Goal: Information Seeking & Learning: Learn about a topic

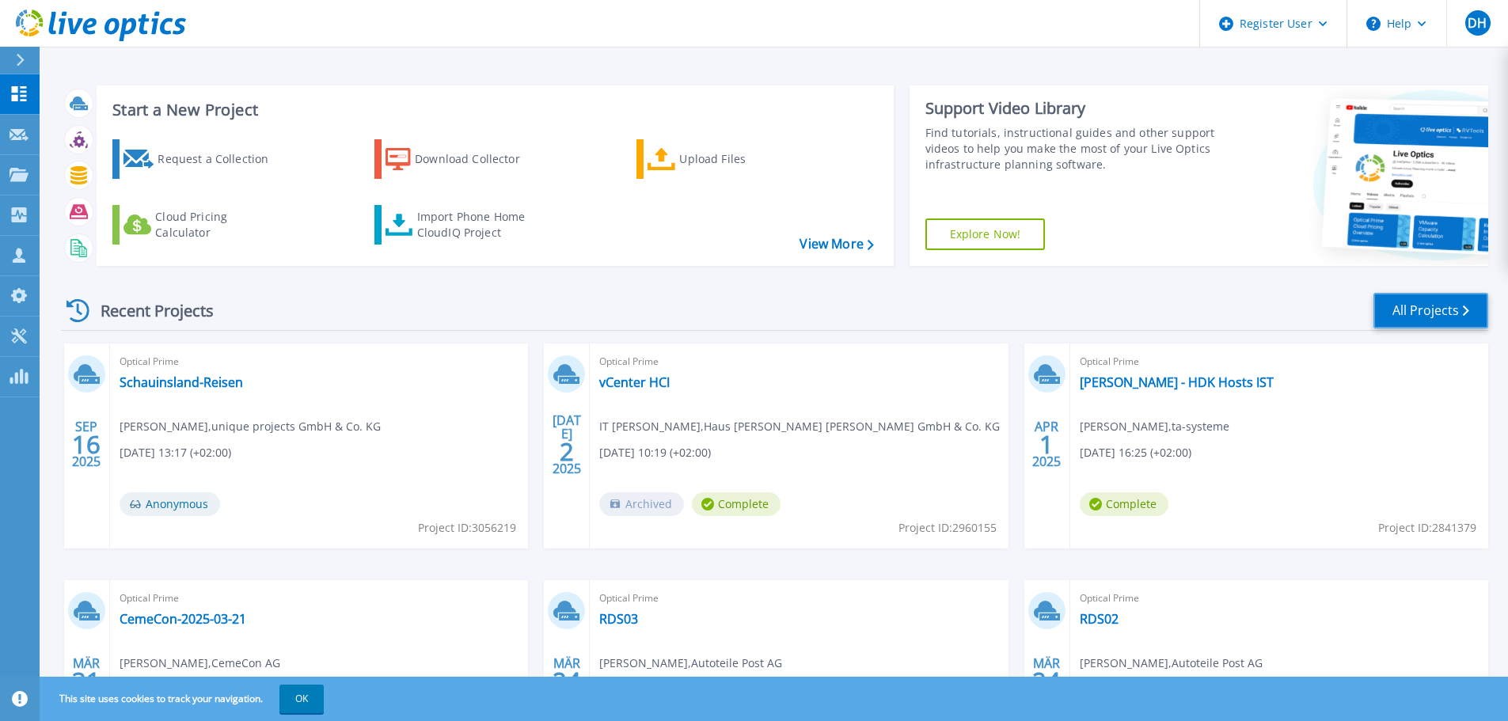
click at [1420, 313] on link "All Projects" at bounding box center [1431, 311] width 115 height 36
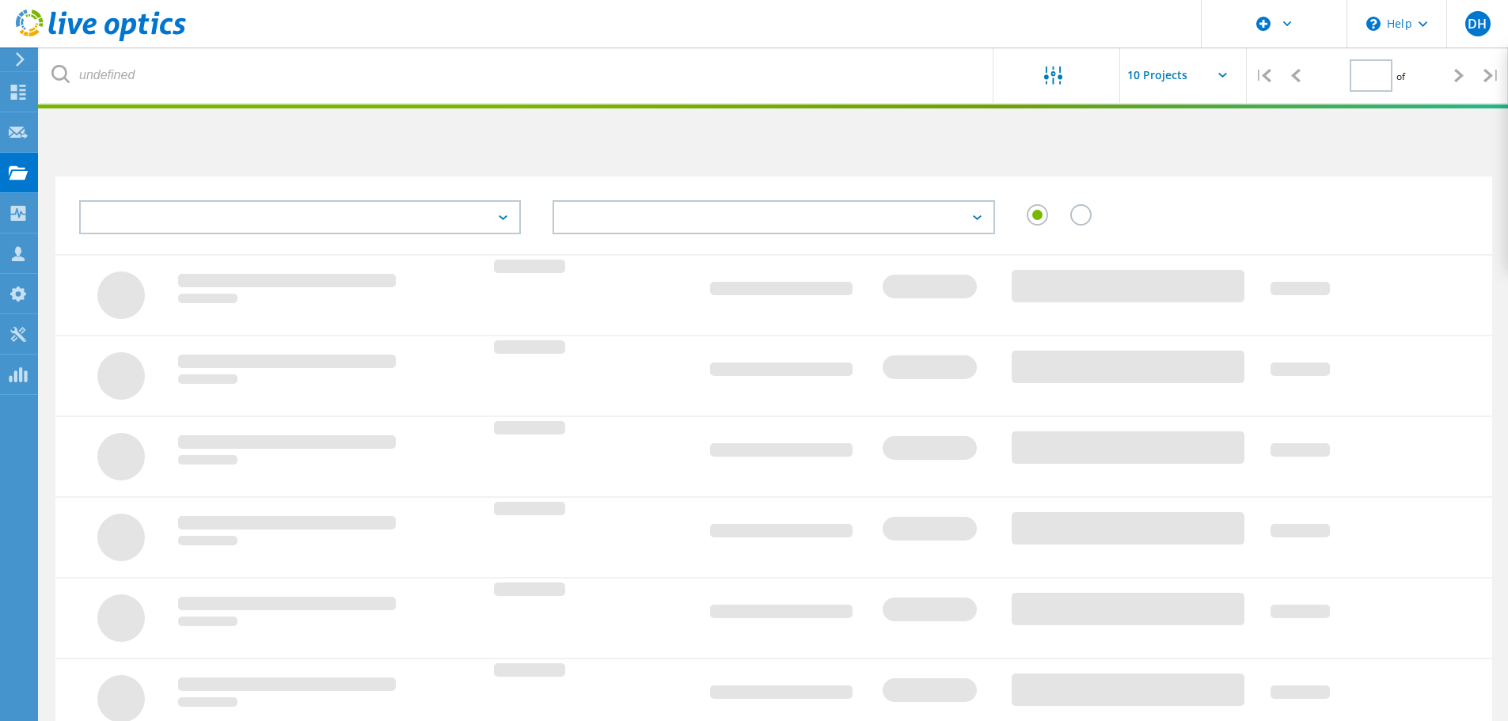
type input "1"
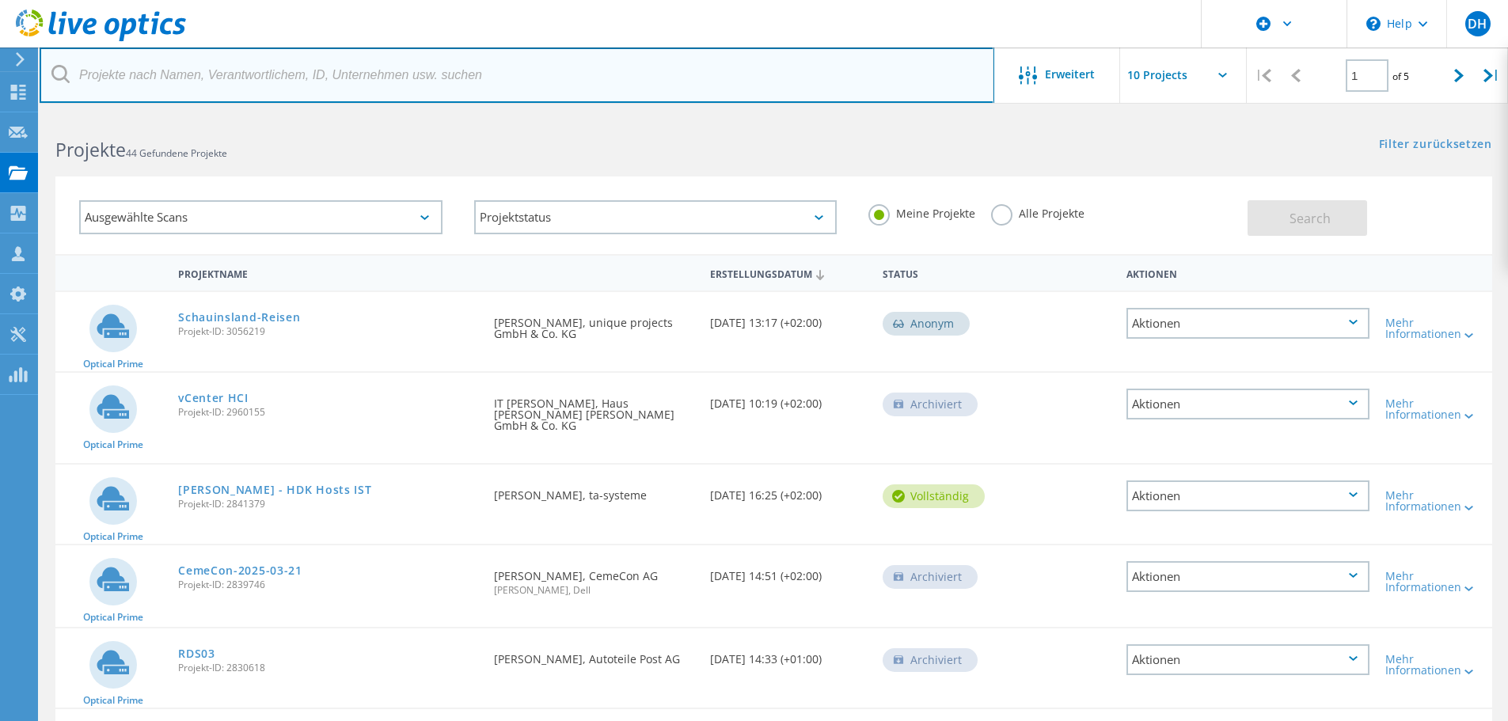
click at [226, 88] on input "text" at bounding box center [517, 75] width 955 height 55
type input "Wenco"
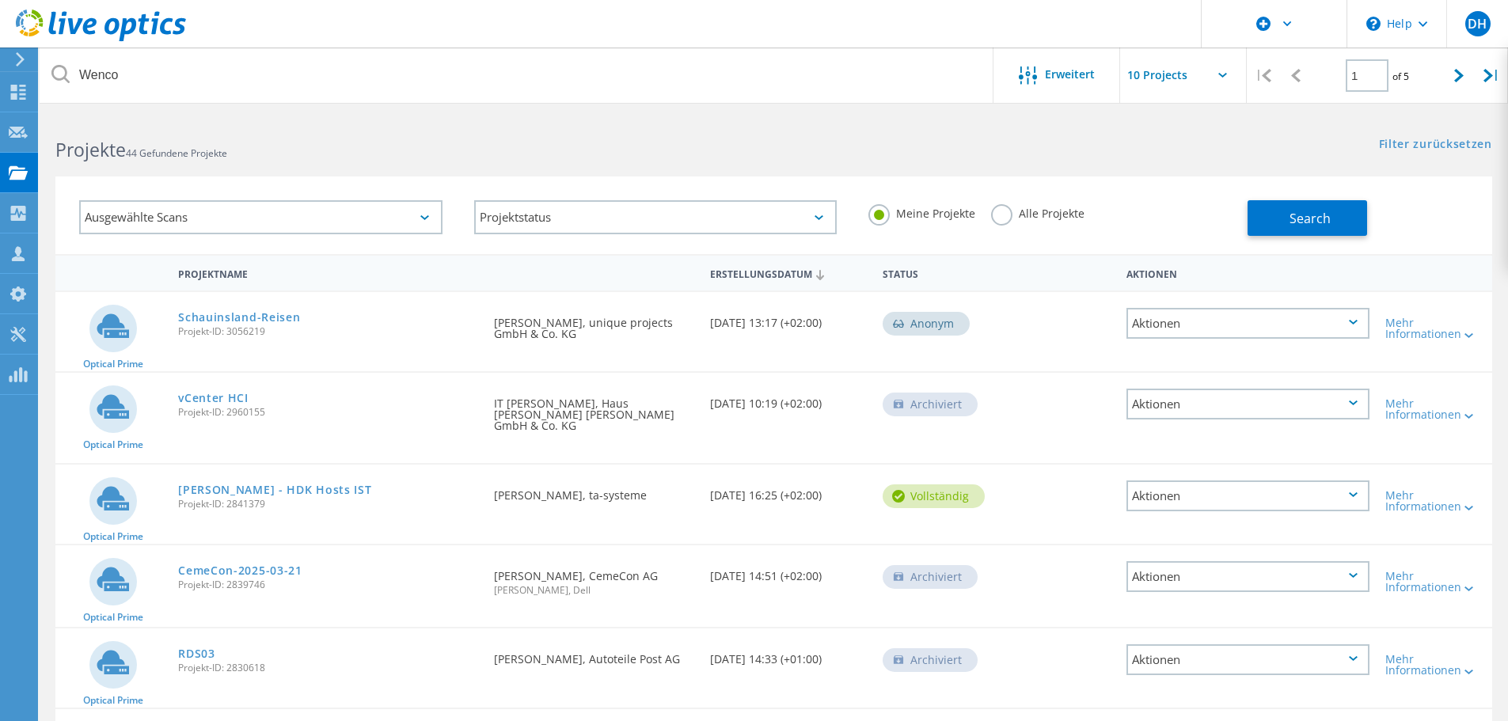
click at [1007, 211] on label "Alle Projekte" at bounding box center [1037, 211] width 93 height 15
click at [0, 0] on input "Alle Projekte" at bounding box center [0, 0] width 0 height 0
click at [1298, 217] on span "Search" at bounding box center [1310, 218] width 41 height 17
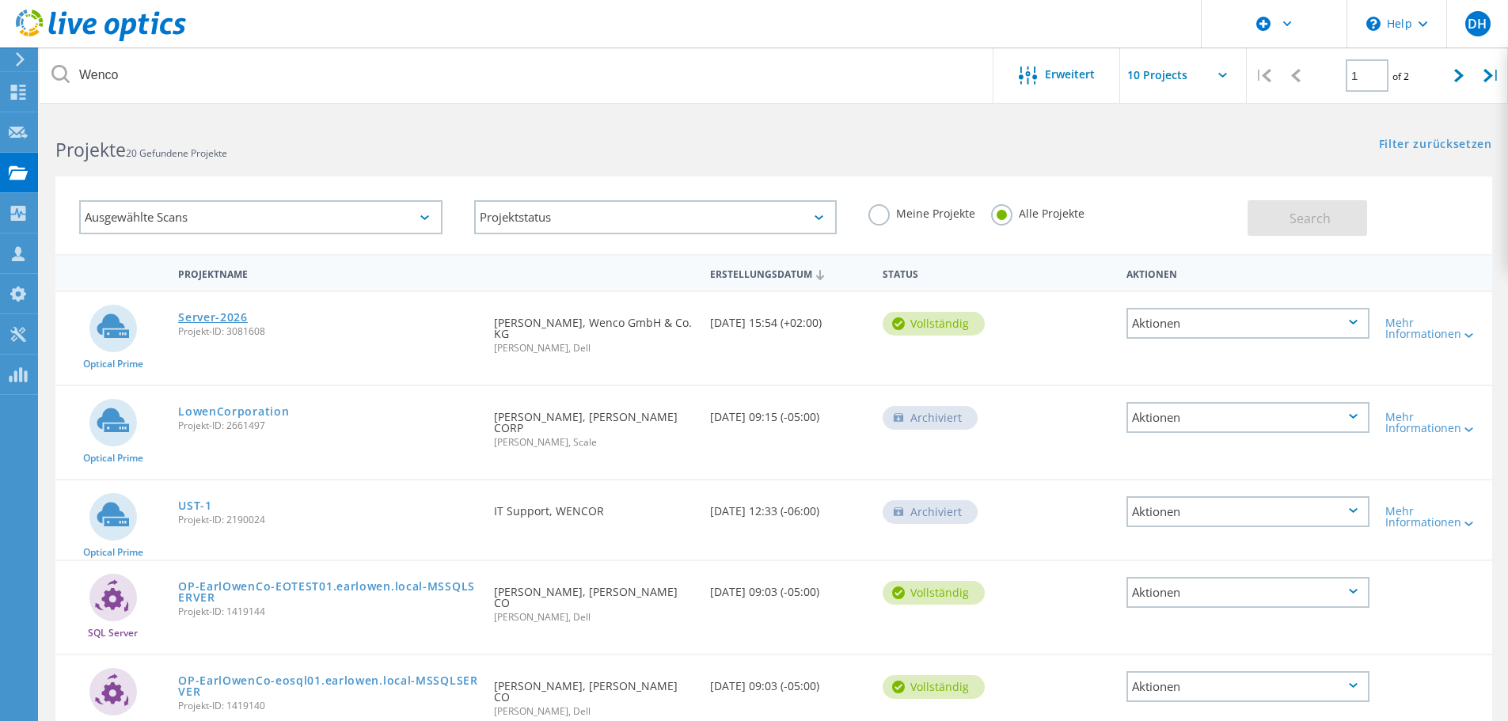
click at [218, 314] on link "Server-2026" at bounding box center [213, 317] width 70 height 11
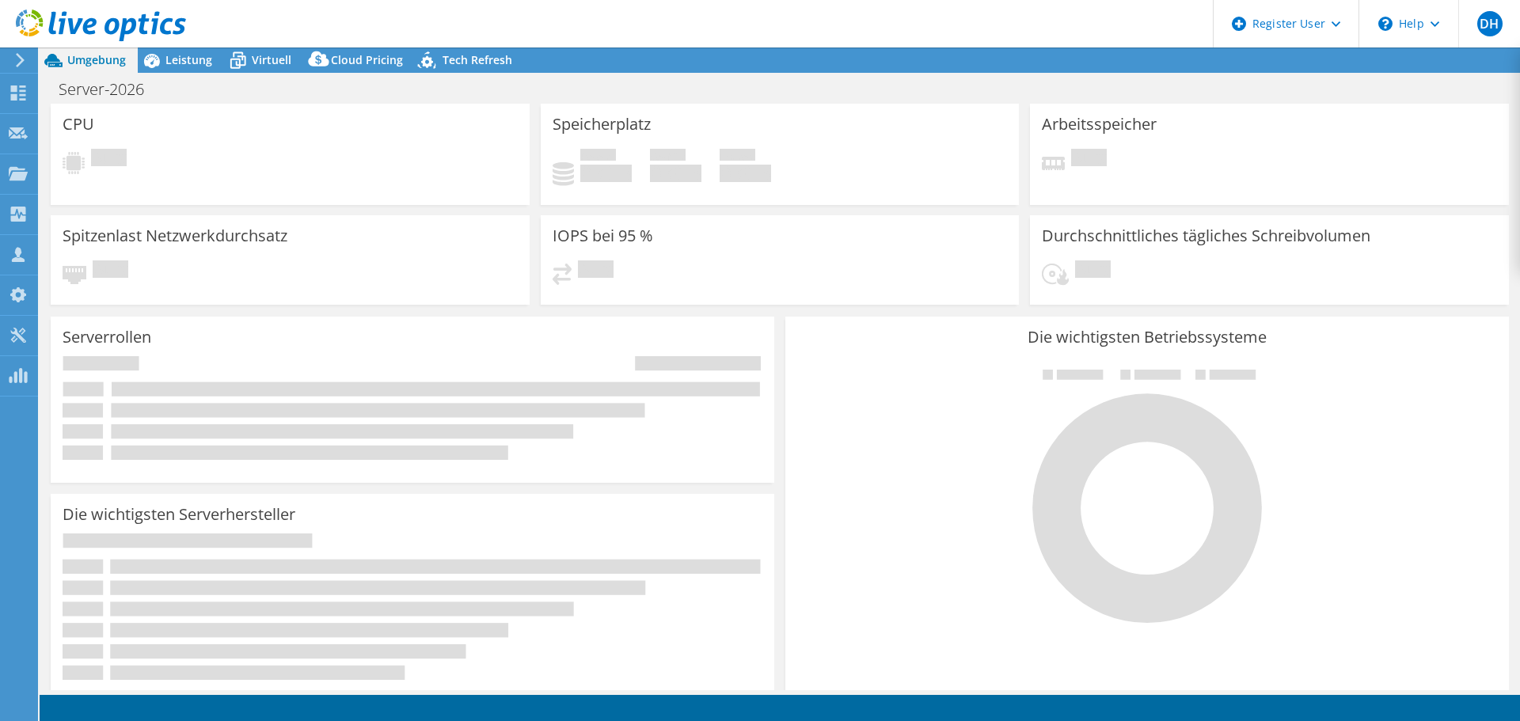
select select "USD"
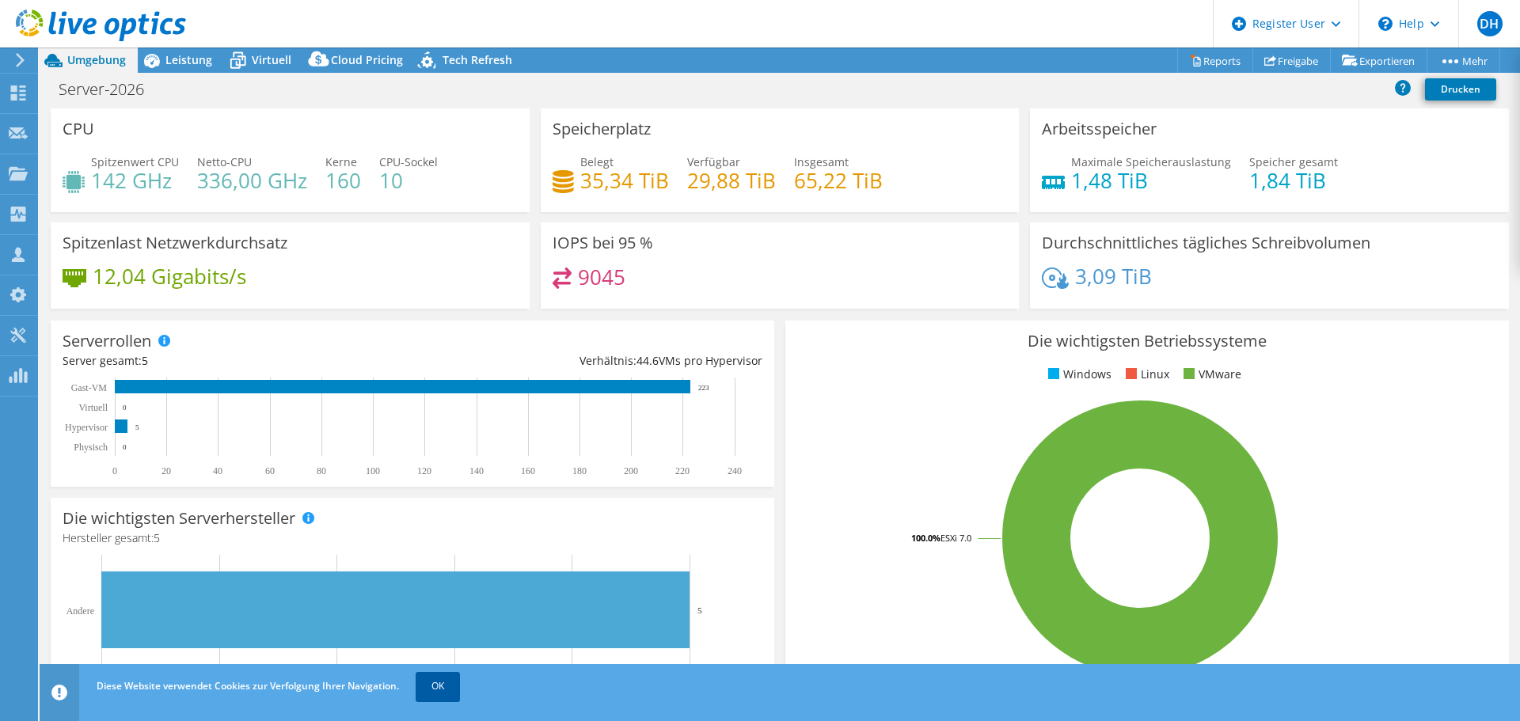
click at [451, 679] on link "OK" at bounding box center [438, 686] width 44 height 29
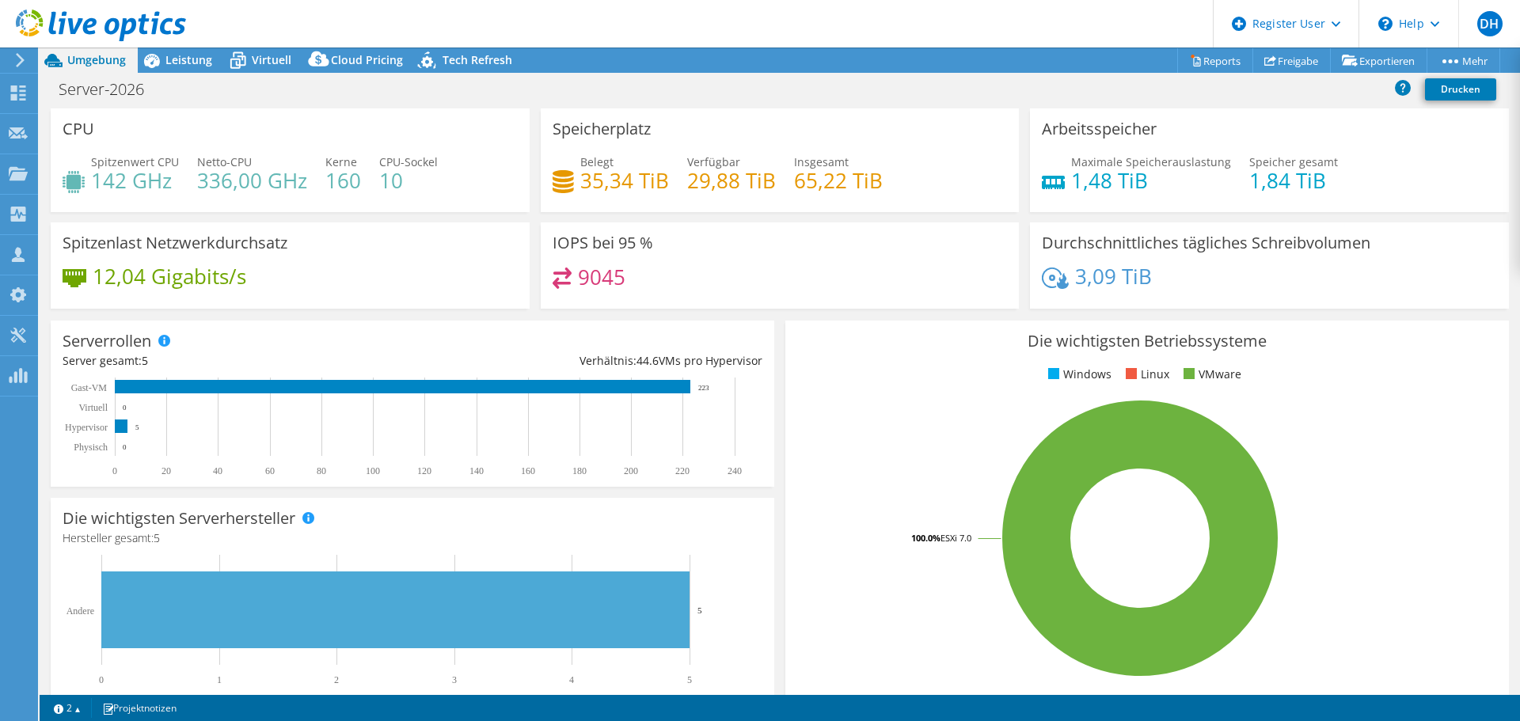
scroll to position [79, 0]
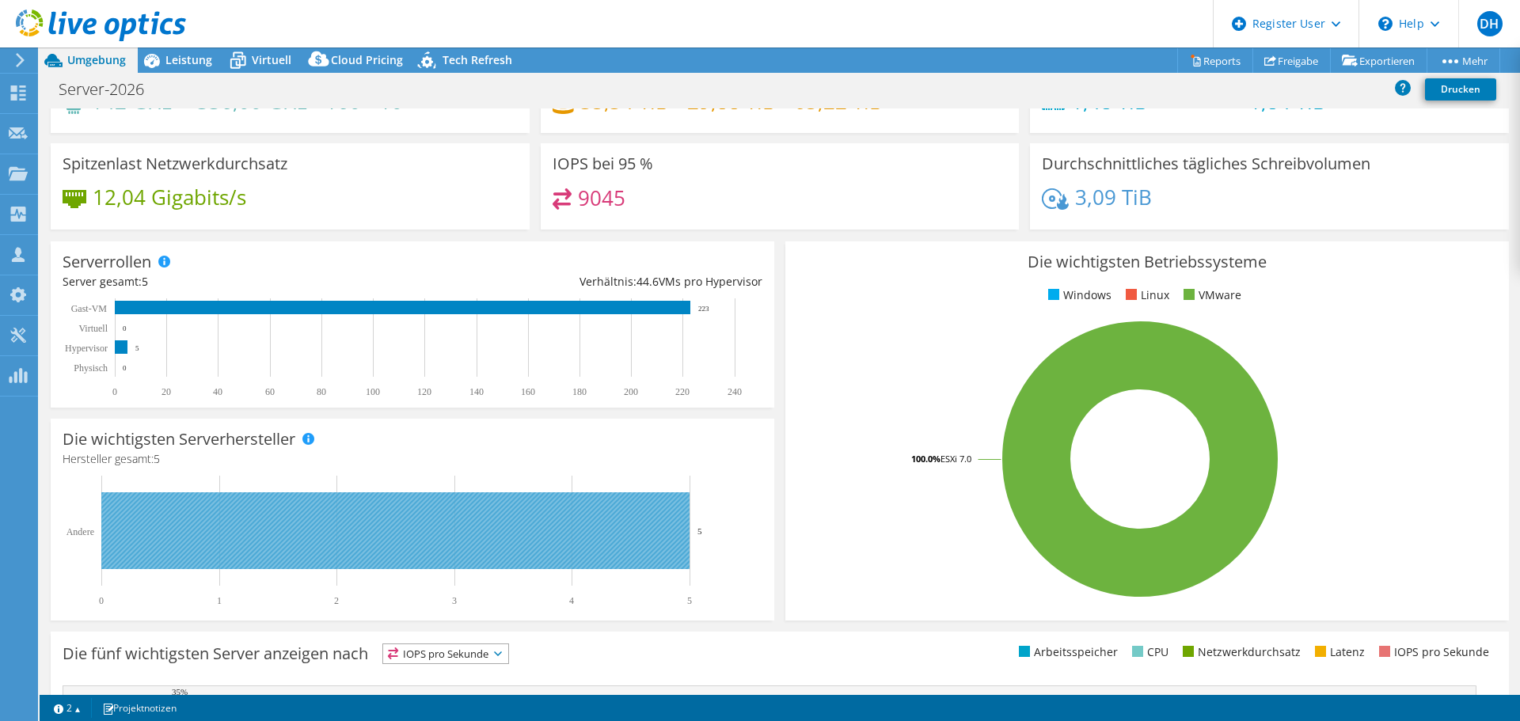
click at [444, 542] on rect at bounding box center [395, 530] width 588 height 77
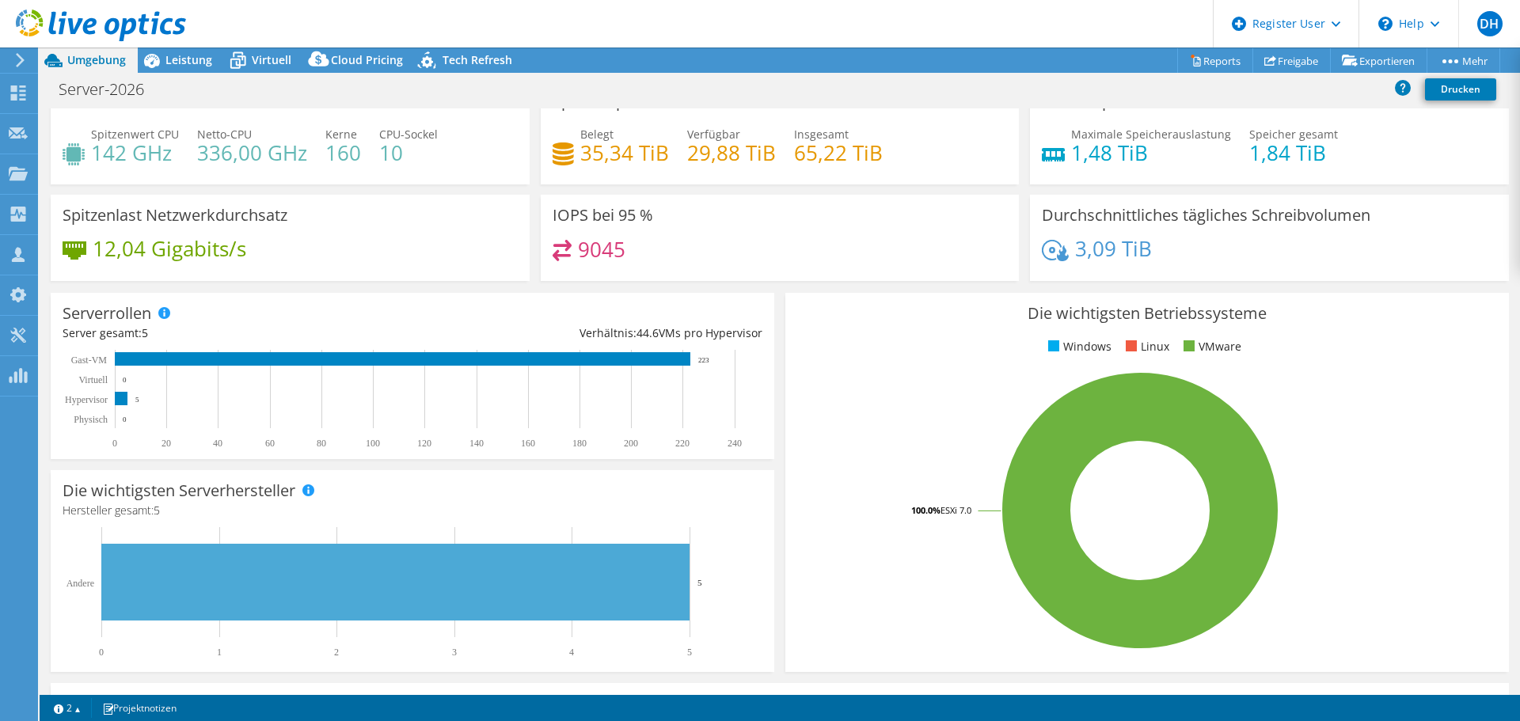
scroll to position [0, 0]
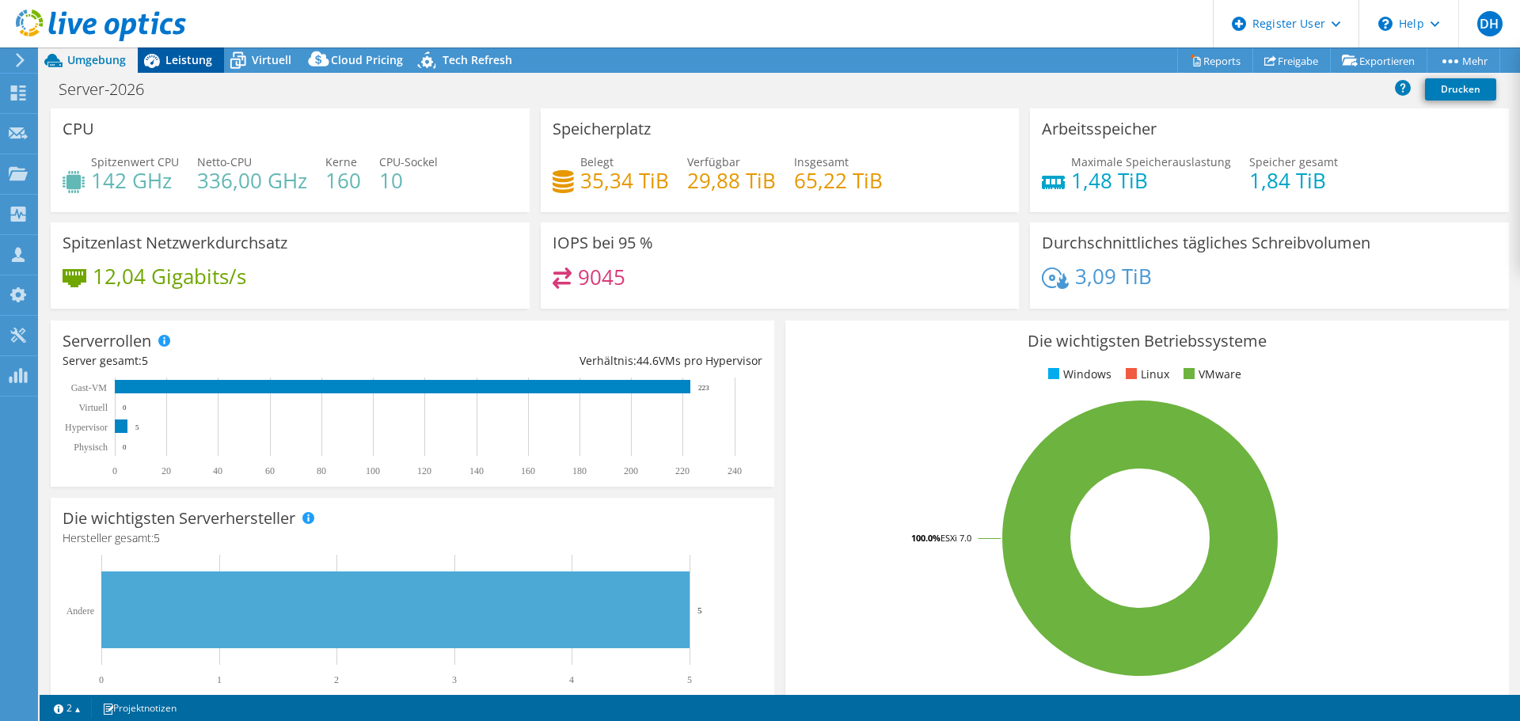
click at [159, 60] on icon at bounding box center [152, 61] width 16 height 14
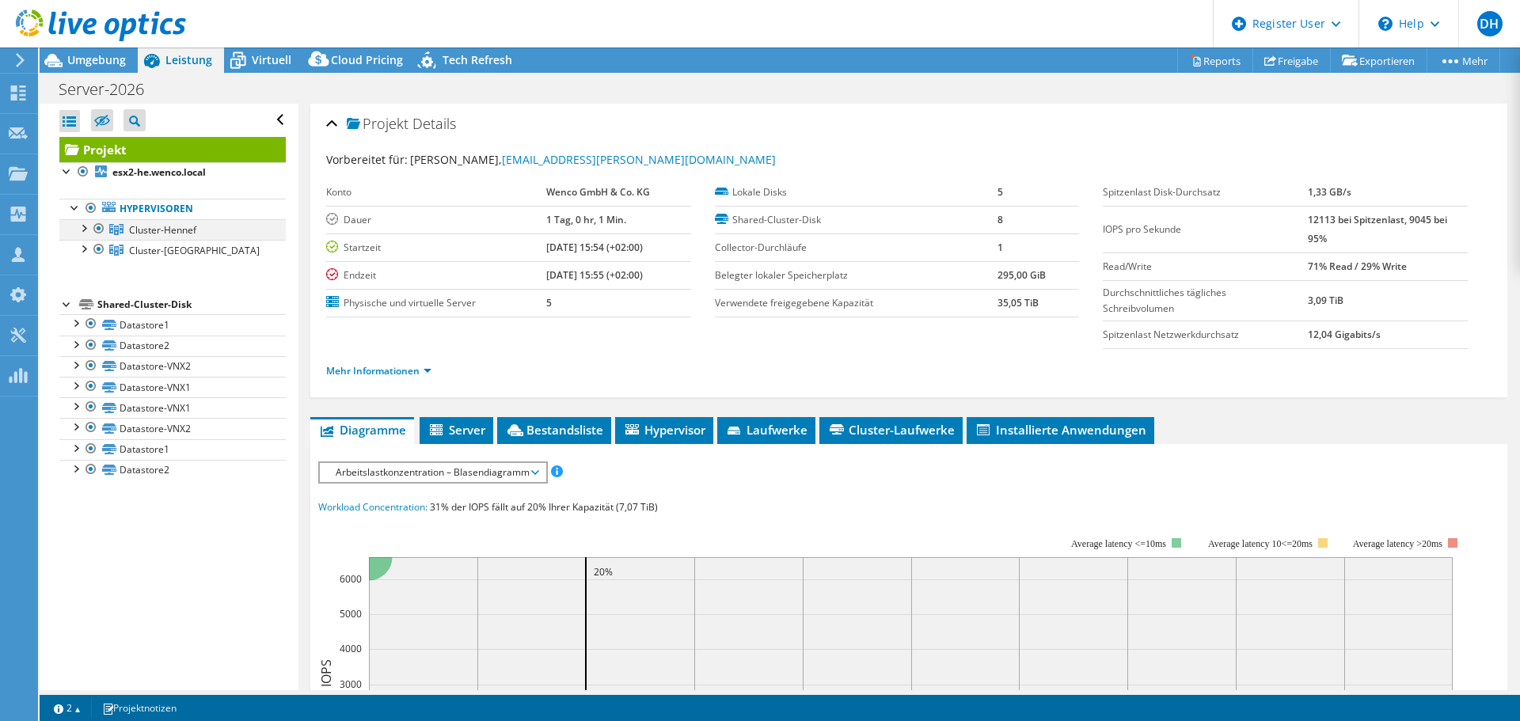
click at [86, 227] on div at bounding box center [83, 227] width 16 height 16
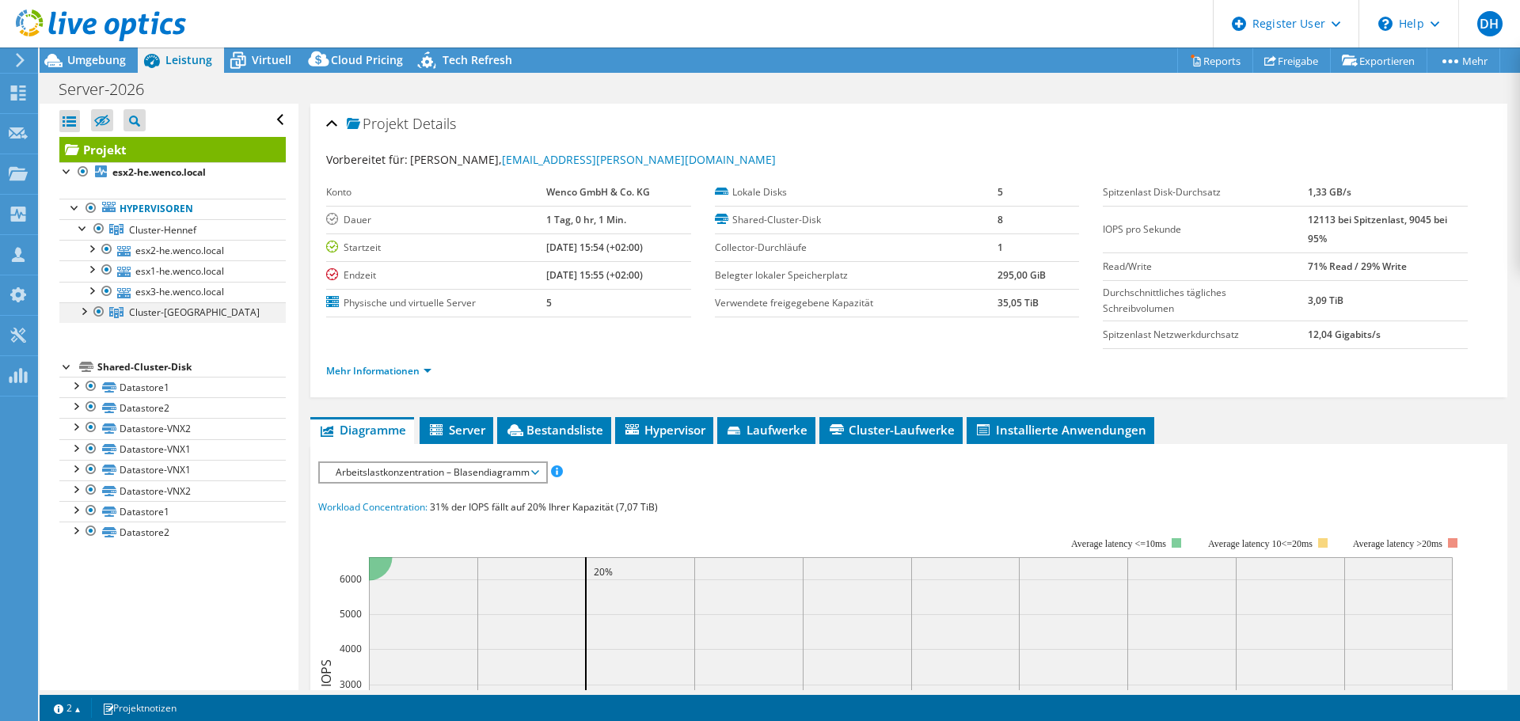
click at [83, 314] on div at bounding box center [83, 310] width 16 height 16
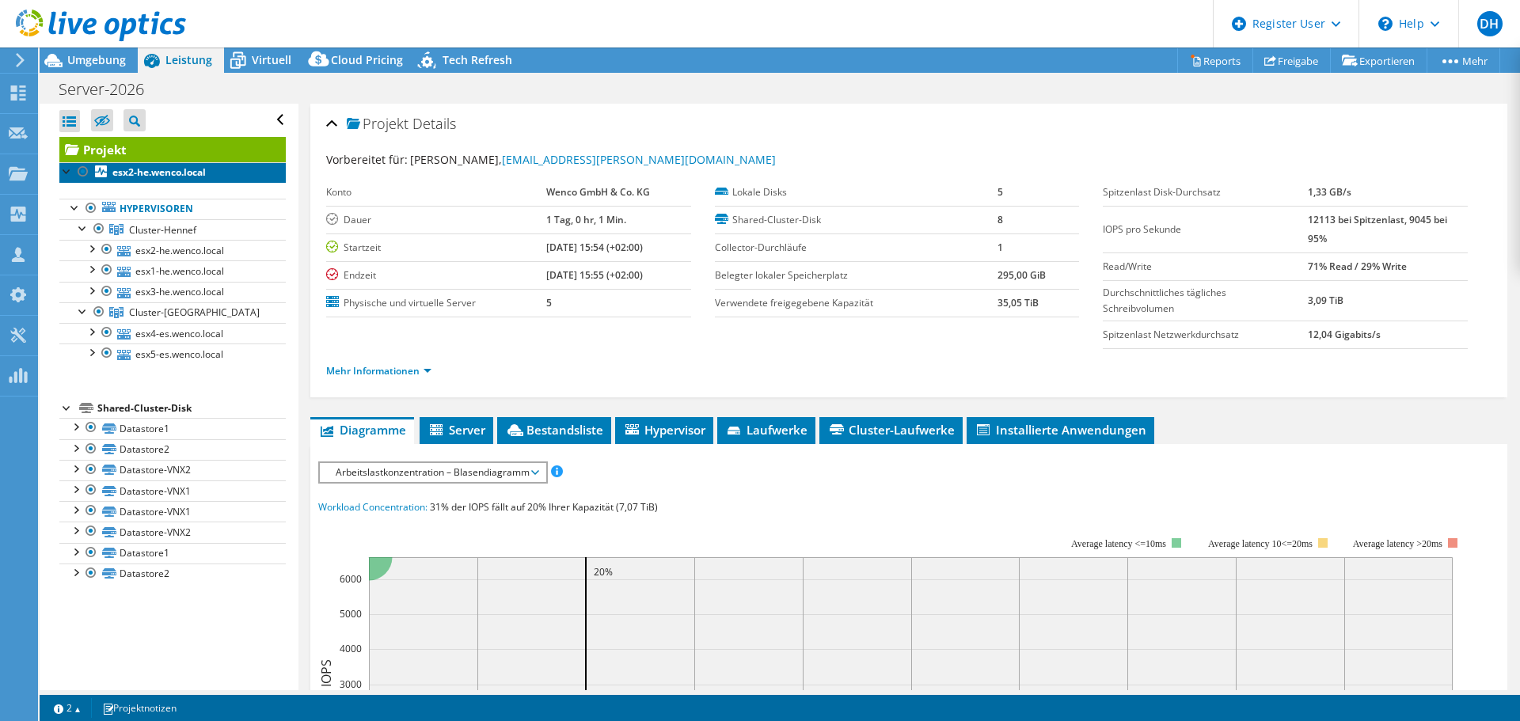
click at [146, 176] on b "esx2-he.wenco.local" at bounding box center [158, 171] width 93 height 13
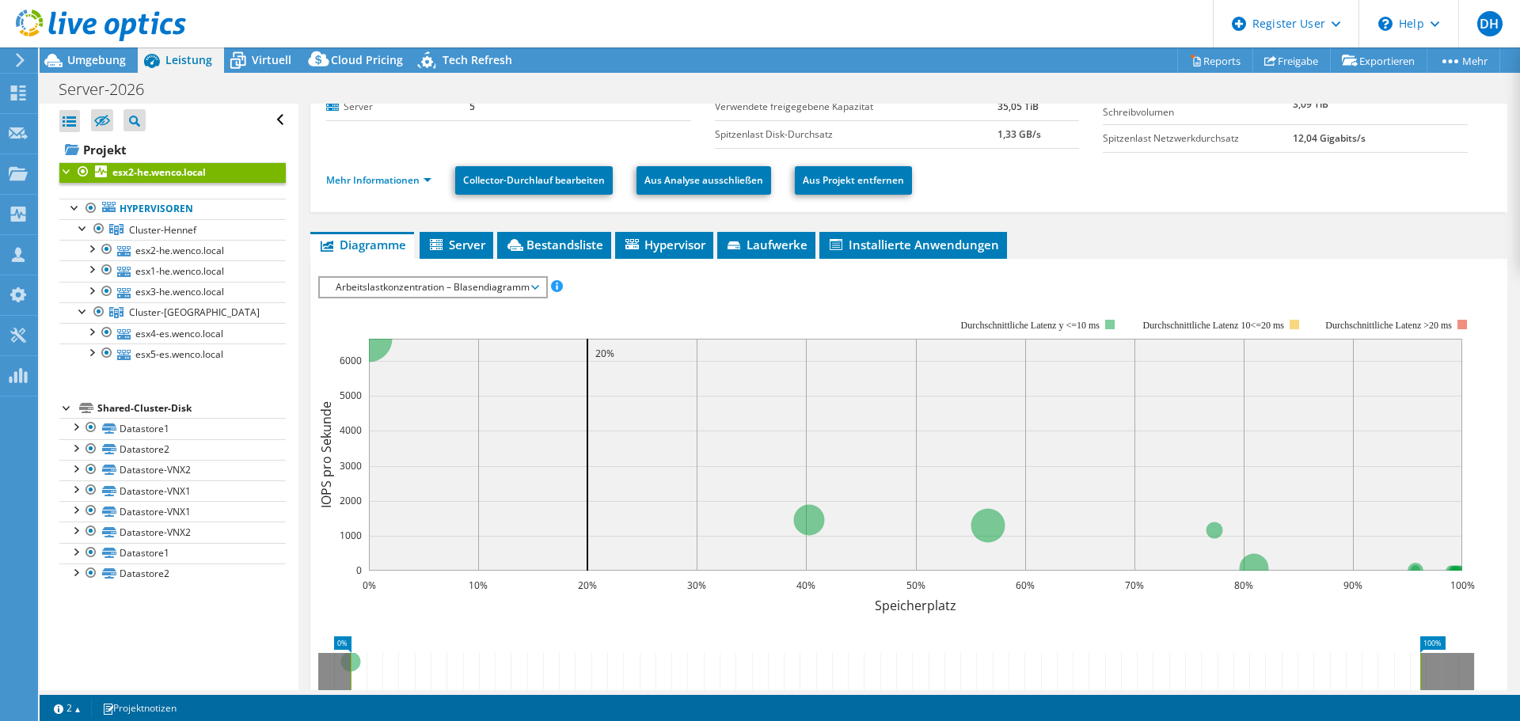
scroll to position [158, 0]
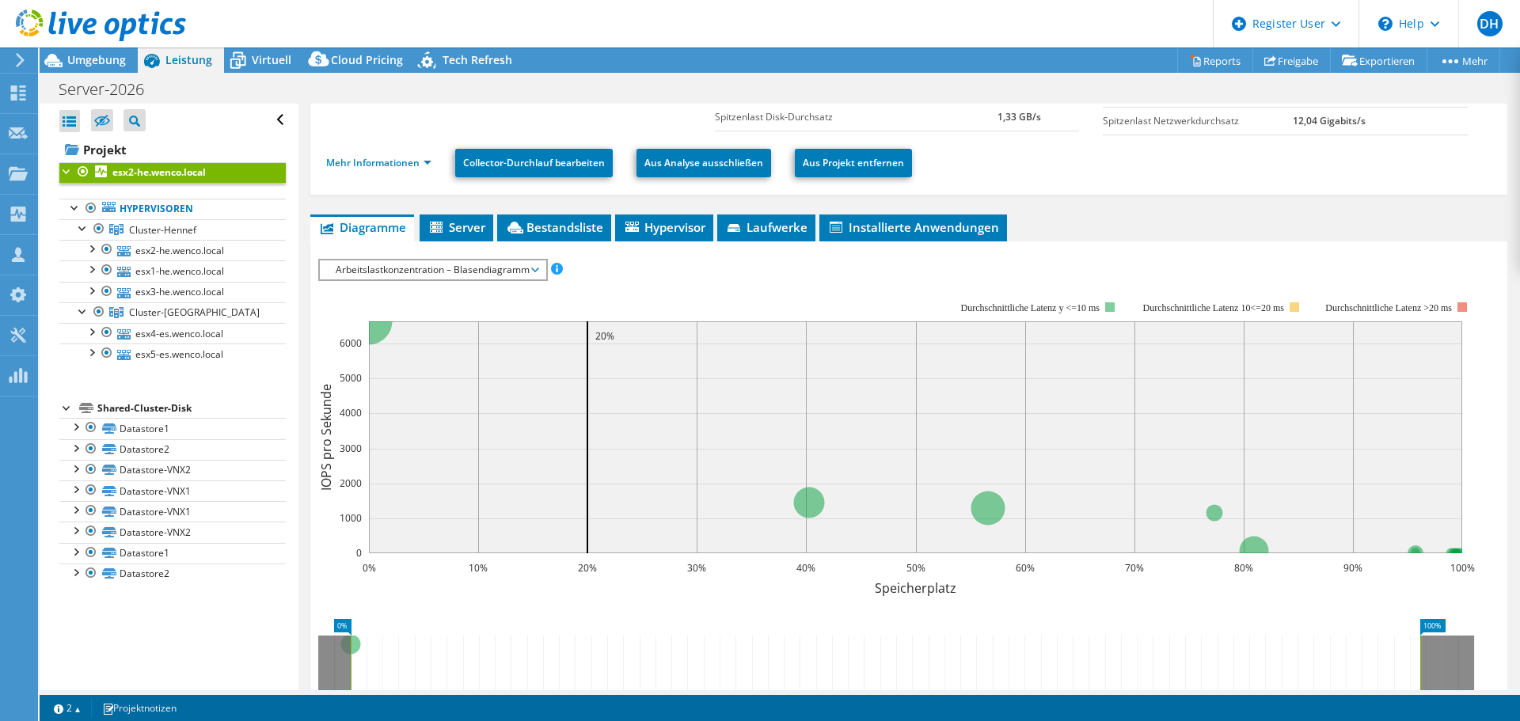
click at [530, 272] on span "Arbeitslastkonzentration – Blasendiagramm" at bounding box center [433, 269] width 210 height 19
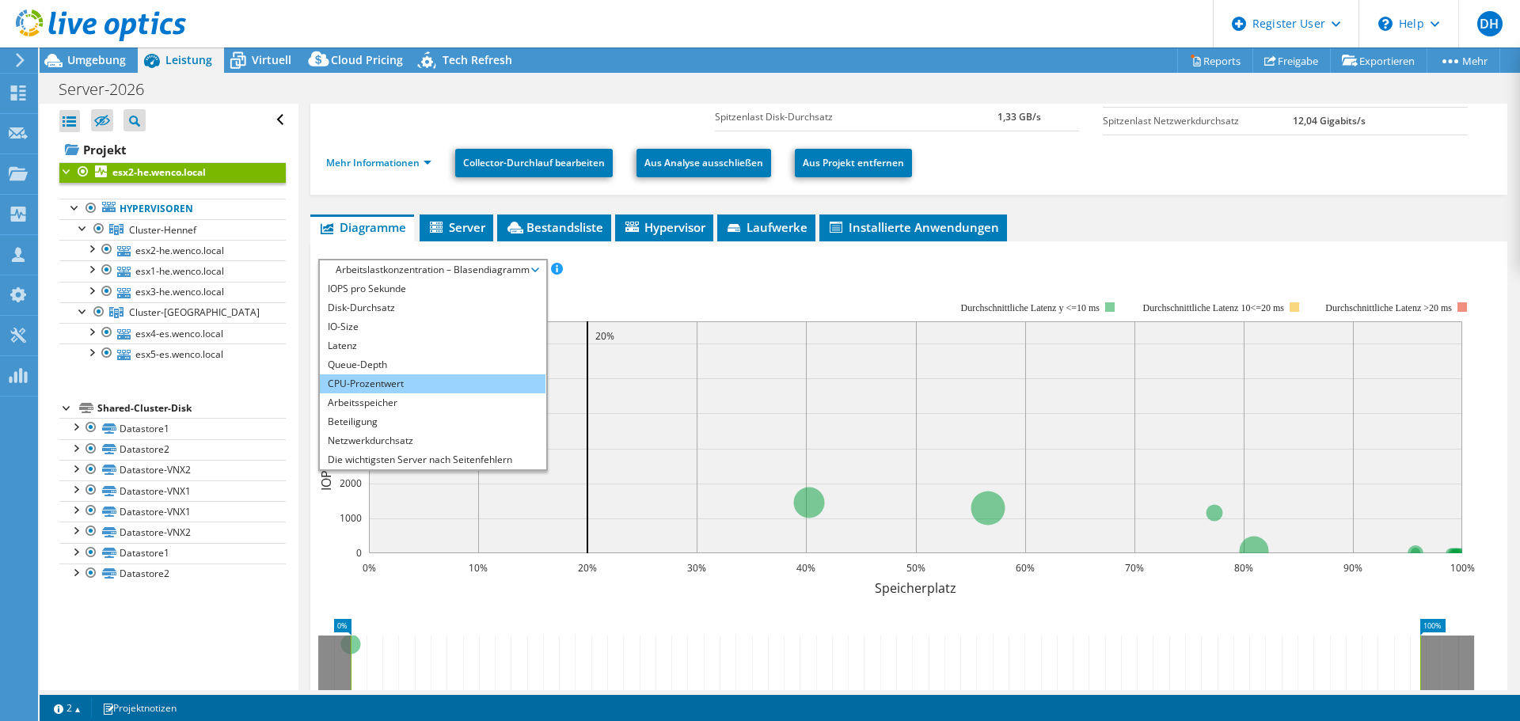
click at [405, 381] on li "CPU-Prozentwert" at bounding box center [433, 383] width 226 height 19
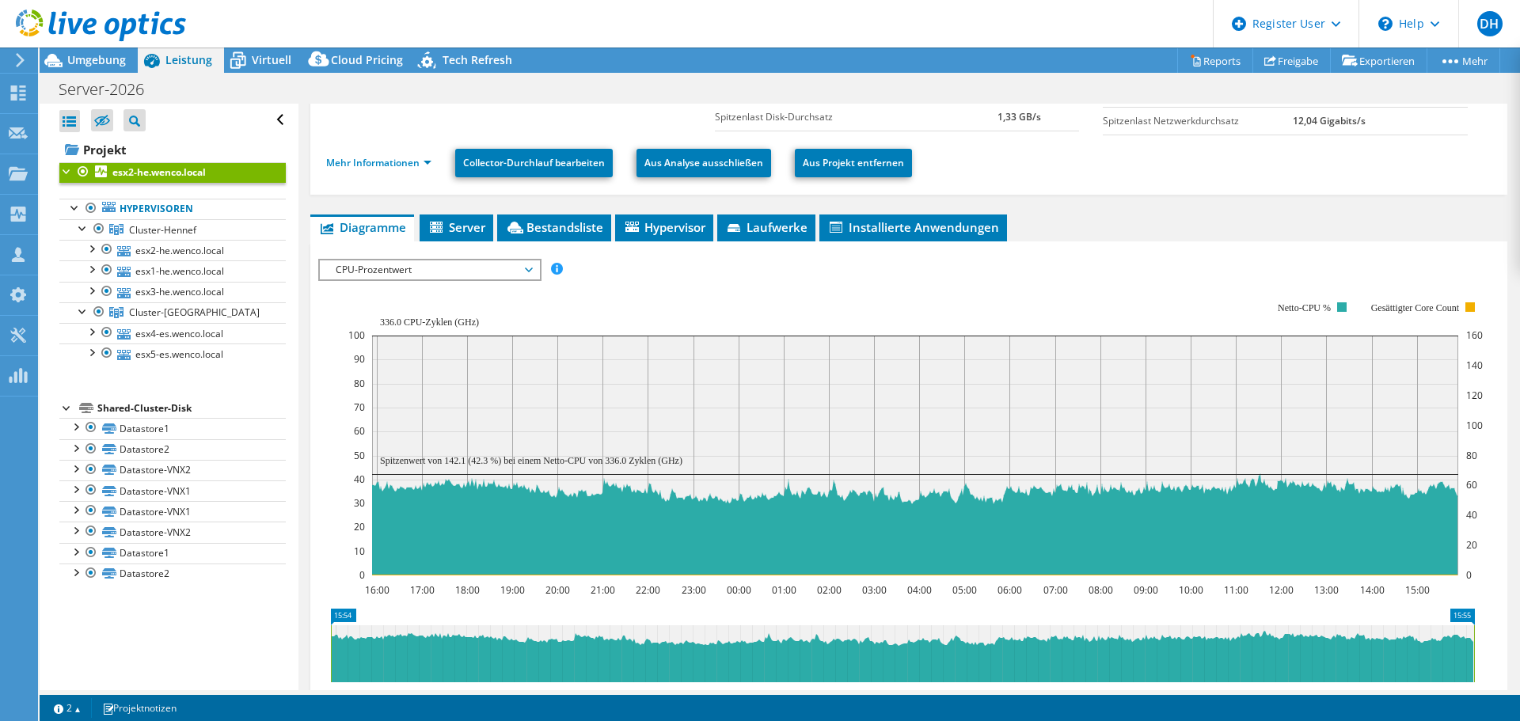
click at [531, 272] on span "CPU-Prozentwert" at bounding box center [429, 269] width 203 height 19
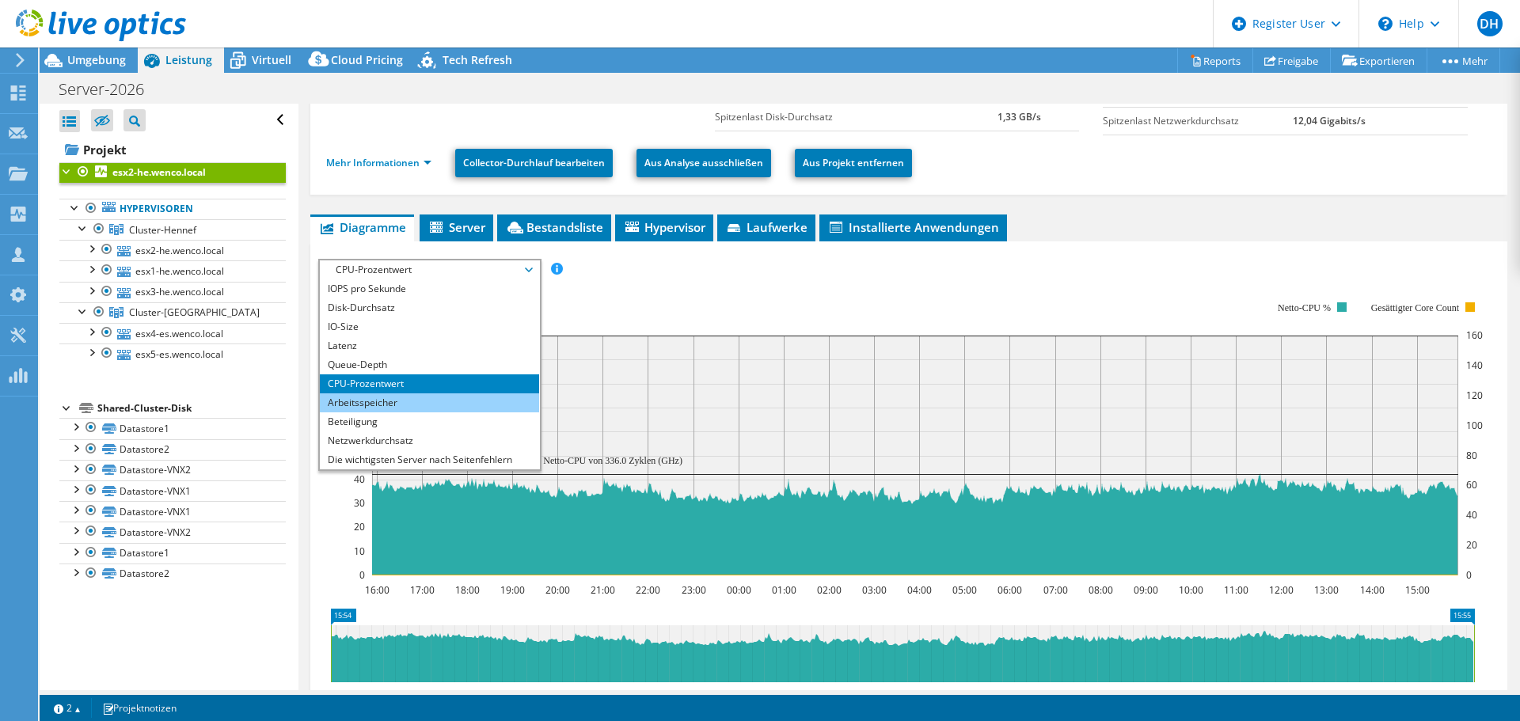
click at [426, 400] on li "Arbeitsspeicher" at bounding box center [429, 402] width 219 height 19
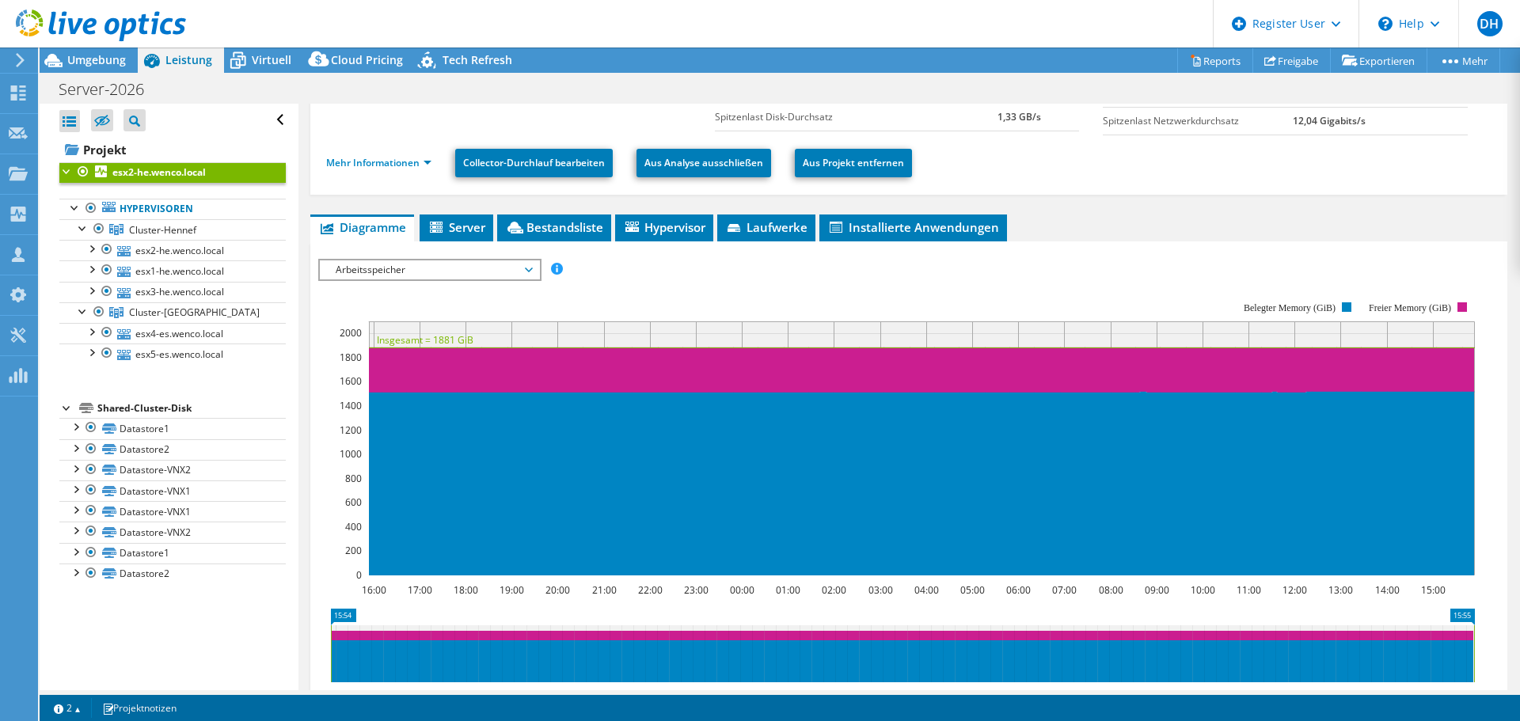
click at [531, 266] on span "Arbeitsspeicher" at bounding box center [429, 269] width 203 height 19
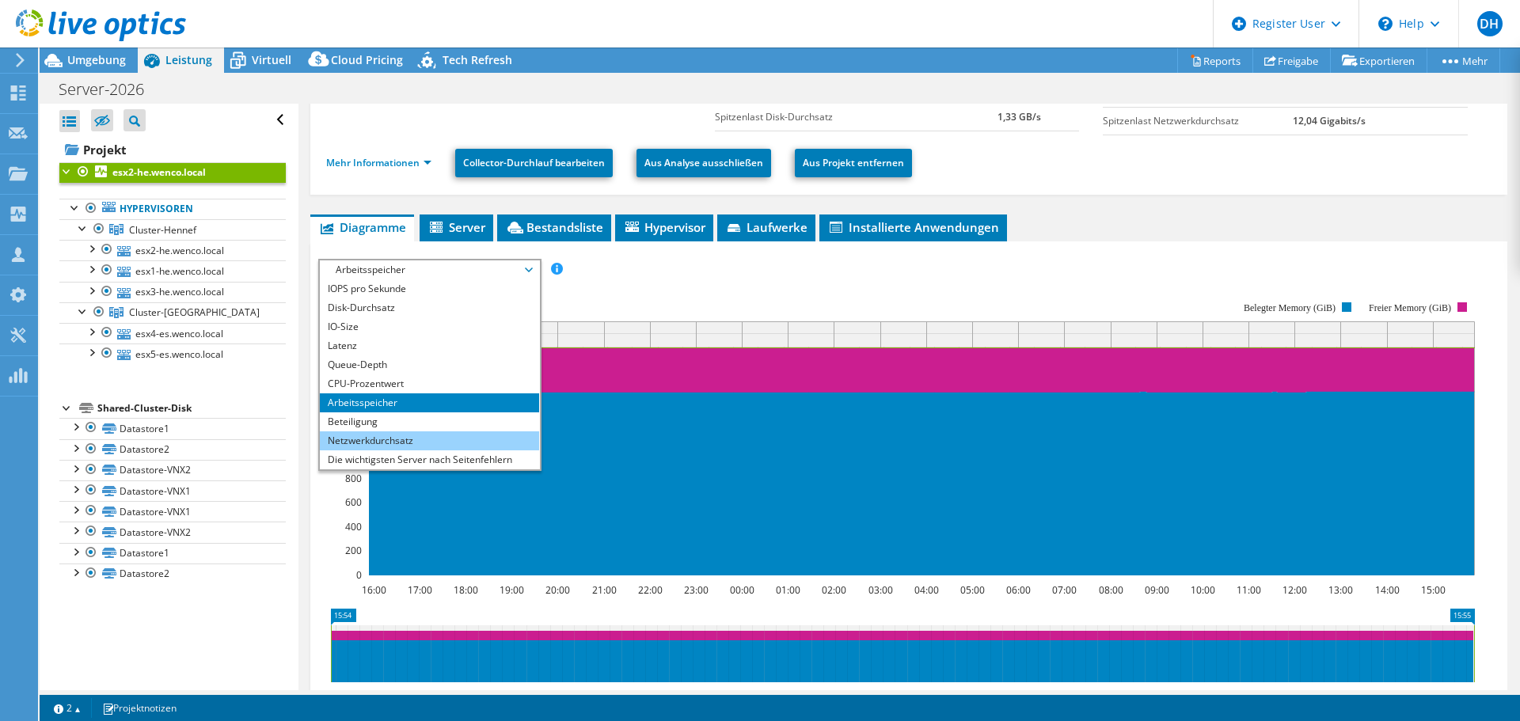
click at [404, 446] on li "Netzwerkdurchsatz" at bounding box center [429, 440] width 219 height 19
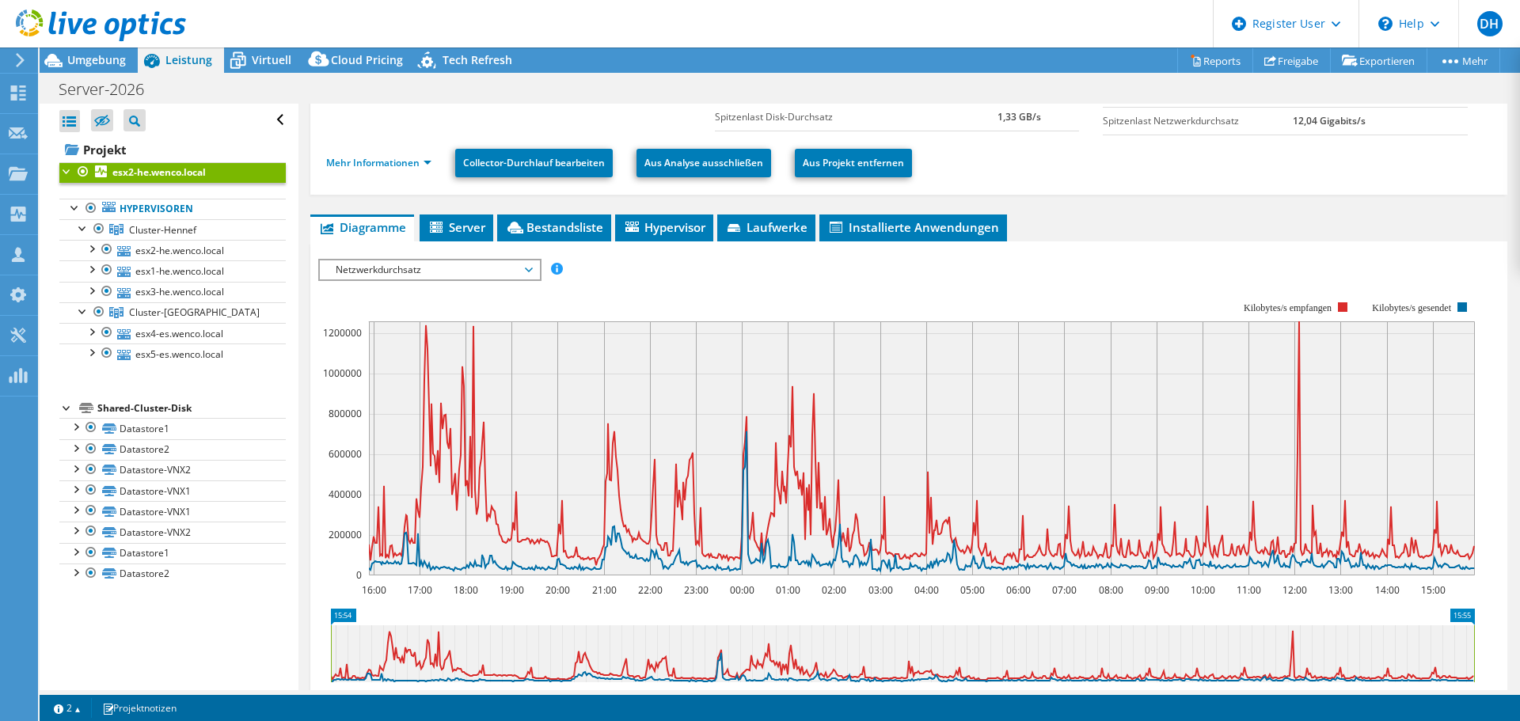
click at [523, 273] on span "Netzwerkdurchsatz" at bounding box center [429, 269] width 203 height 19
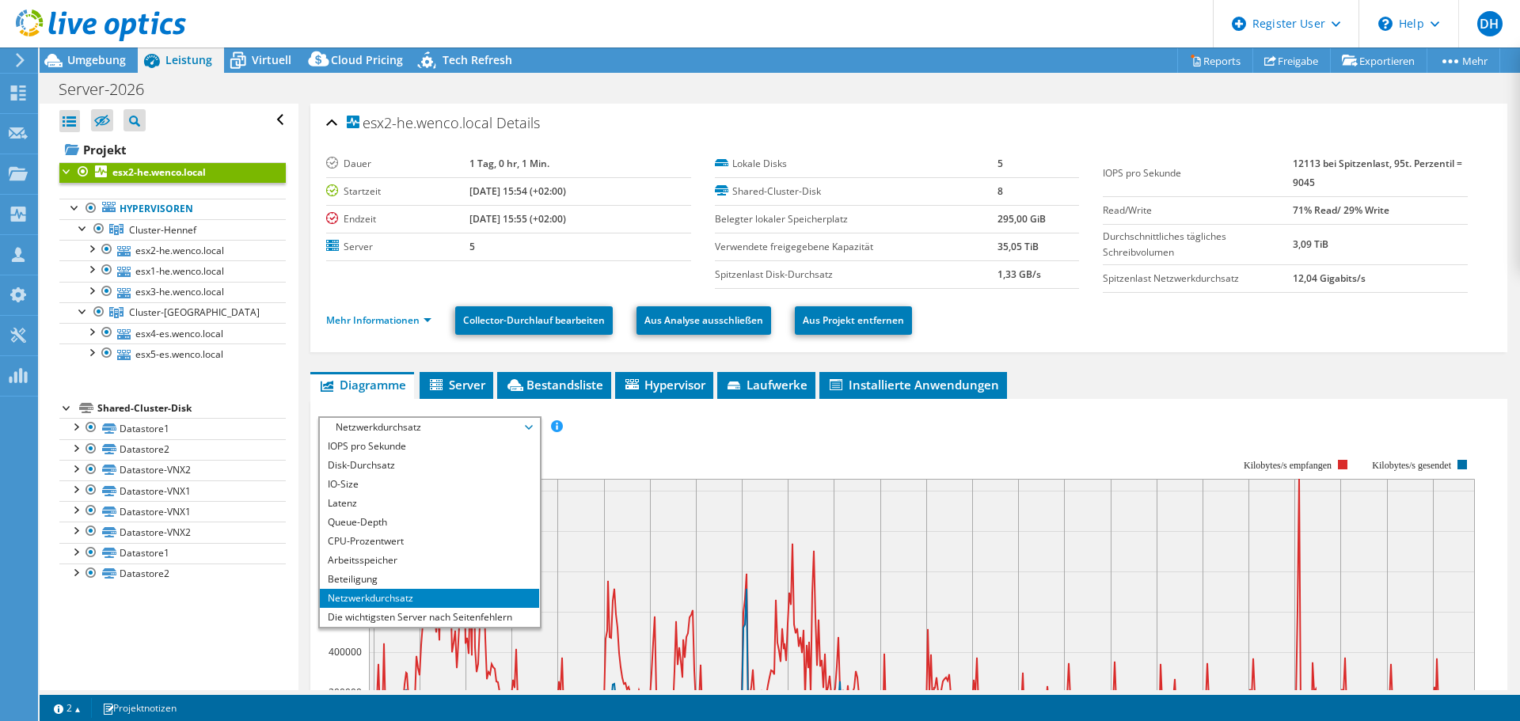
scroll to position [0, 0]
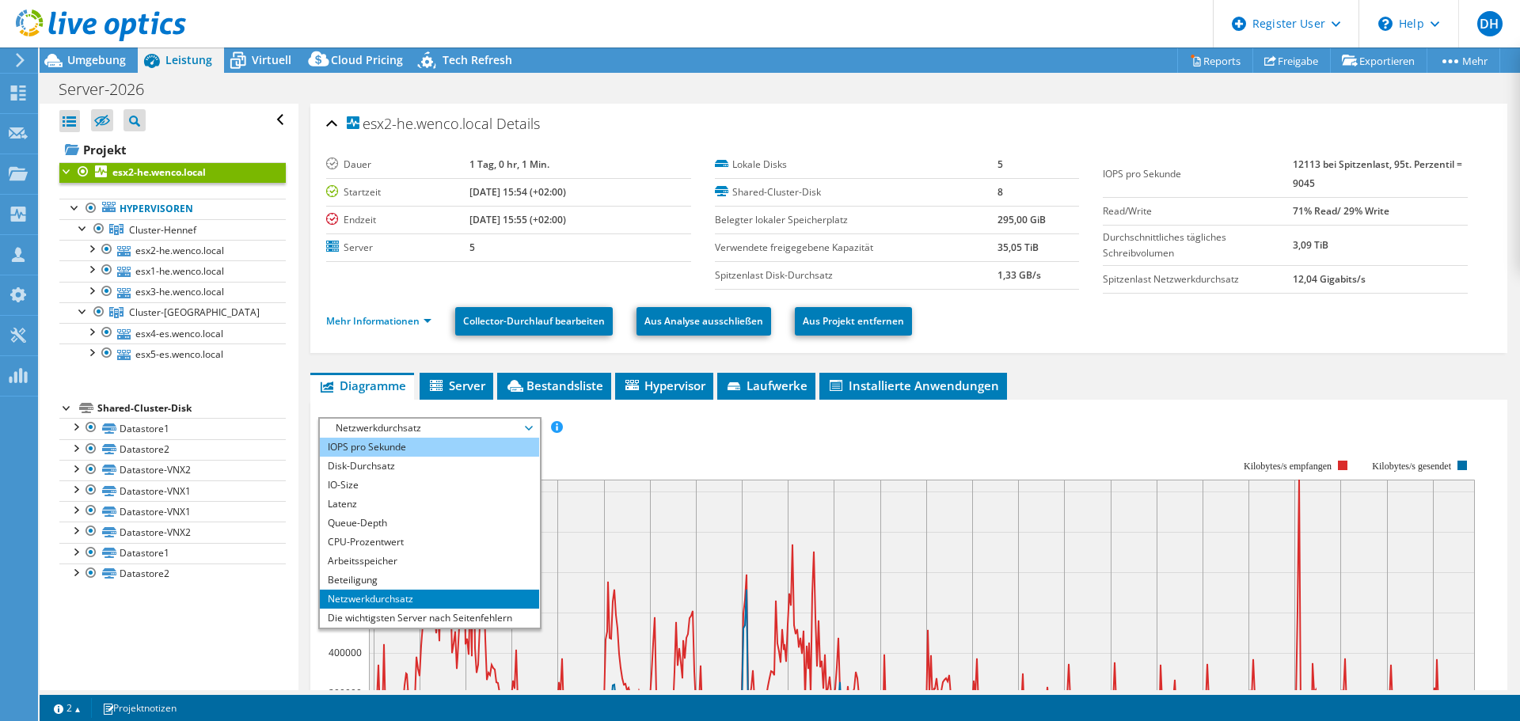
click at [338, 453] on li "IOPS pro Sekunde" at bounding box center [429, 447] width 219 height 19
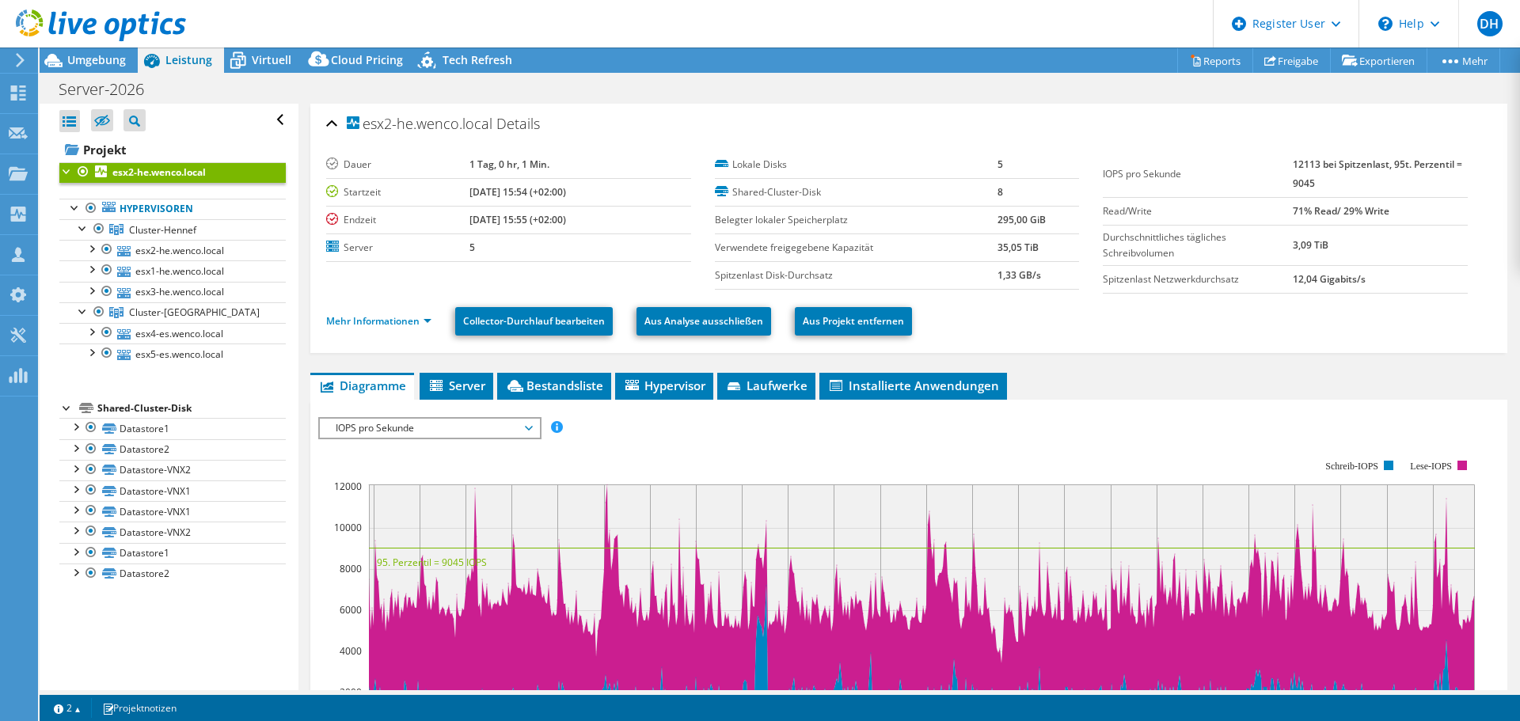
click at [694, 136] on div "esx2-he.wenco.local Details" at bounding box center [908, 125] width 1165 height 34
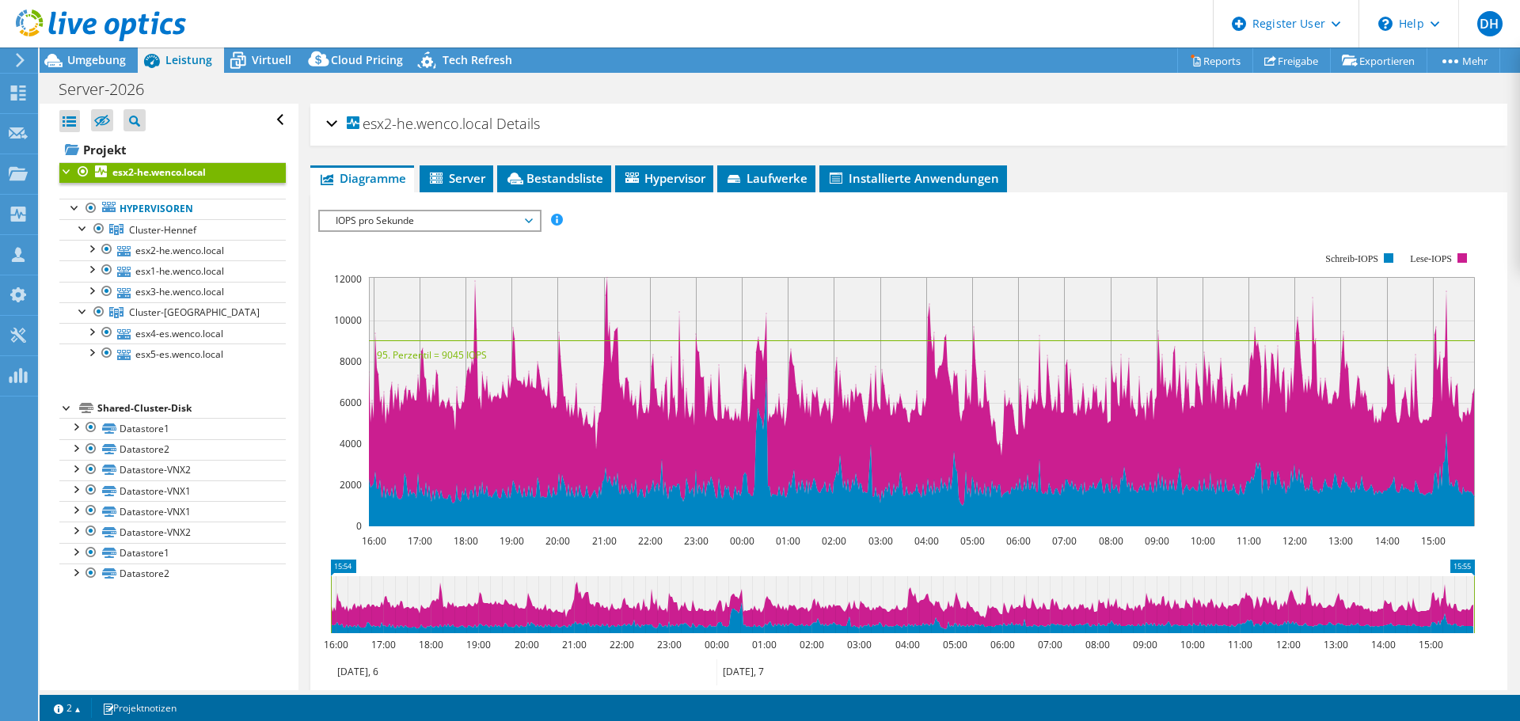
click at [694, 134] on div "esx2-he.wenco.local Details" at bounding box center [908, 125] width 1165 height 34
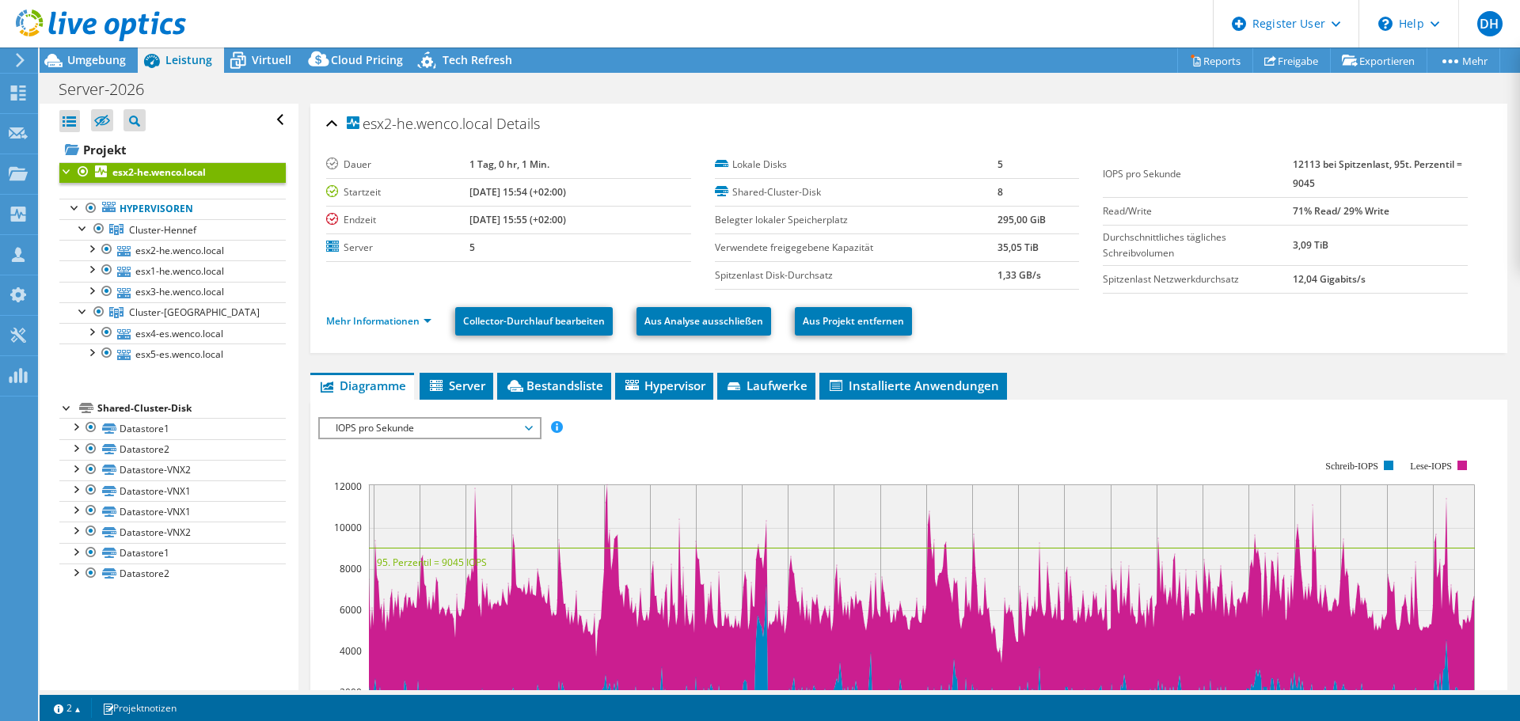
click at [668, 104] on div "esx2-he.wenco.local Details [PERSON_NAME] 1 Tag, 0 hr, 1 Min. Startzeit [DATE] …" at bounding box center [908, 228] width 1197 height 249
click at [450, 385] on span "Server" at bounding box center [457, 386] width 58 height 16
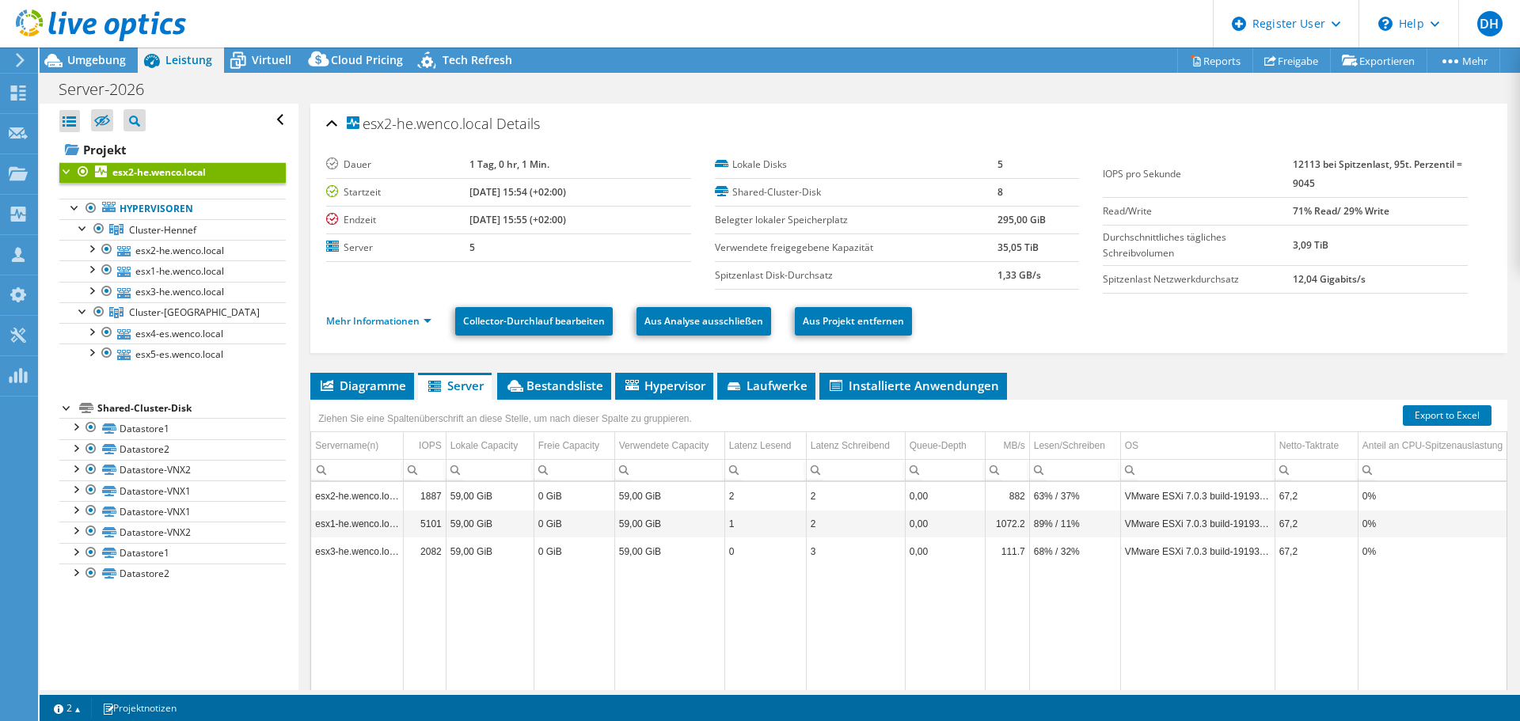
scroll to position [79, 0]
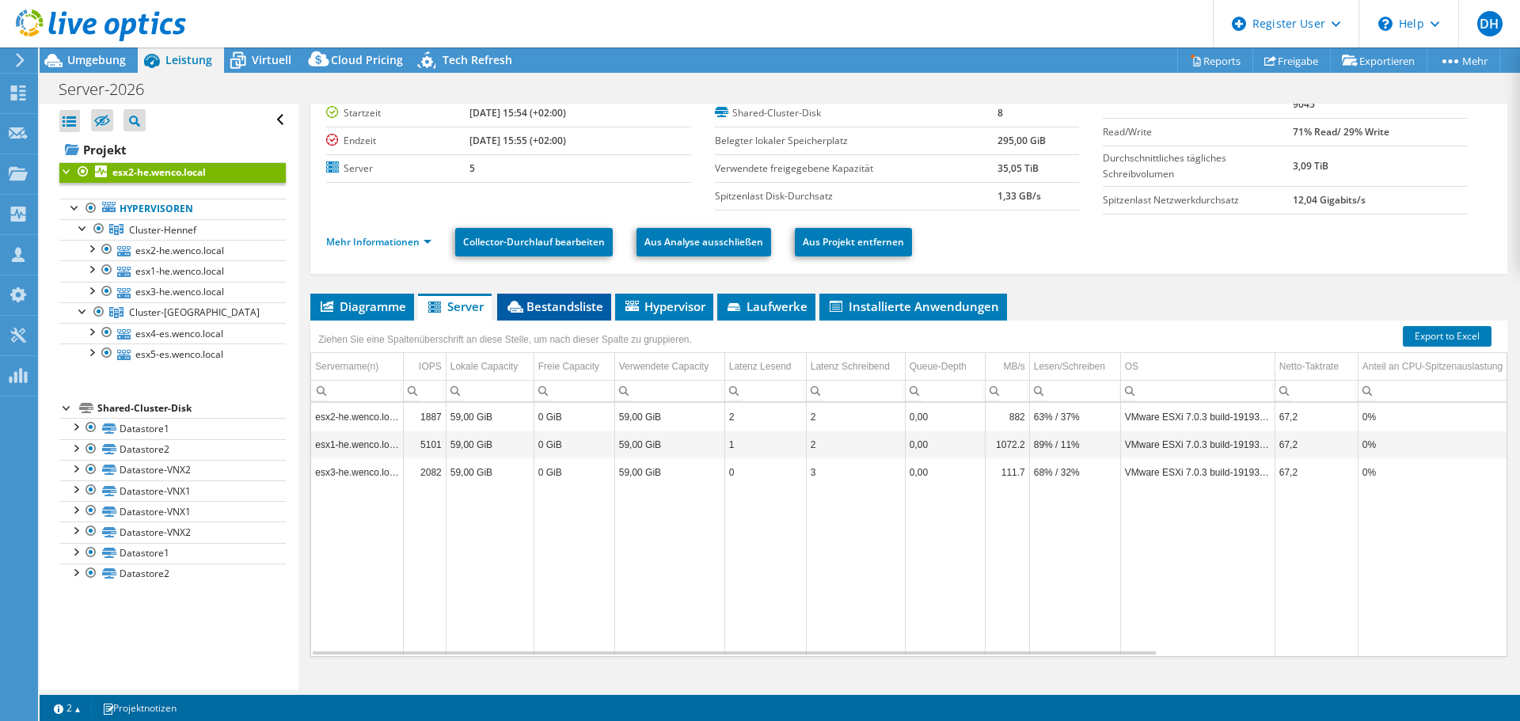
click at [551, 302] on span "Bestandsliste" at bounding box center [554, 306] width 98 height 16
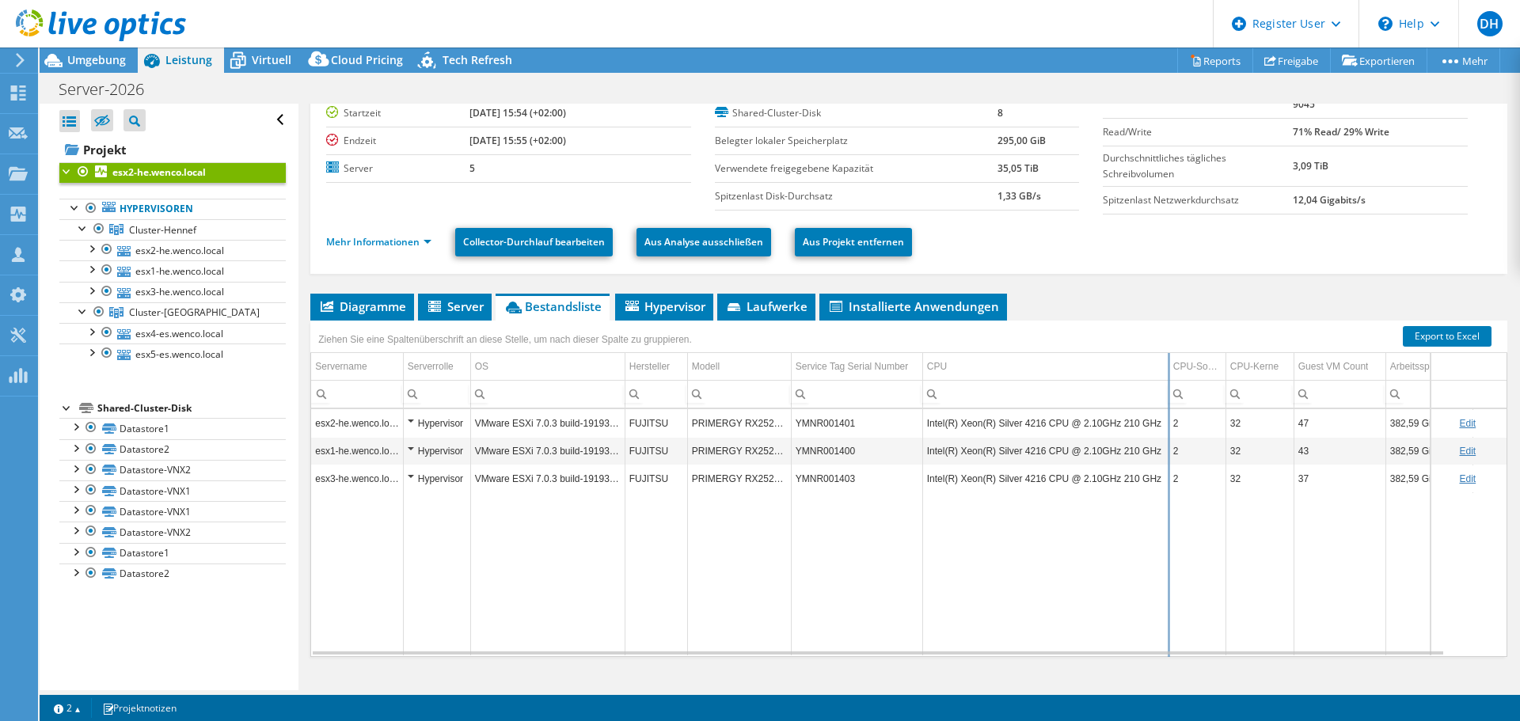
drag, startPoint x: 1153, startPoint y: 375, endPoint x: 1168, endPoint y: 373, distance: 15.2
click at [1168, 373] on div "Ziehen Sie eine Spaltenüberschrift an diese Stelle, um nach dieser Spalte zu gr…" at bounding box center [908, 489] width 1197 height 336
click at [1090, 312] on ul "Diagramme Server Bestandsliste Hypervisor Laufwerke Cluster-Laufwerke Installie…" at bounding box center [908, 307] width 1197 height 27
drag, startPoint x: 1041, startPoint y: 424, endPoint x: 926, endPoint y: 429, distance: 115.7
click at [926, 429] on td "Intel(R) Xeon(R) Silver 4216 CPU @ 2.10GHz 210 GHz" at bounding box center [1045, 423] width 246 height 28
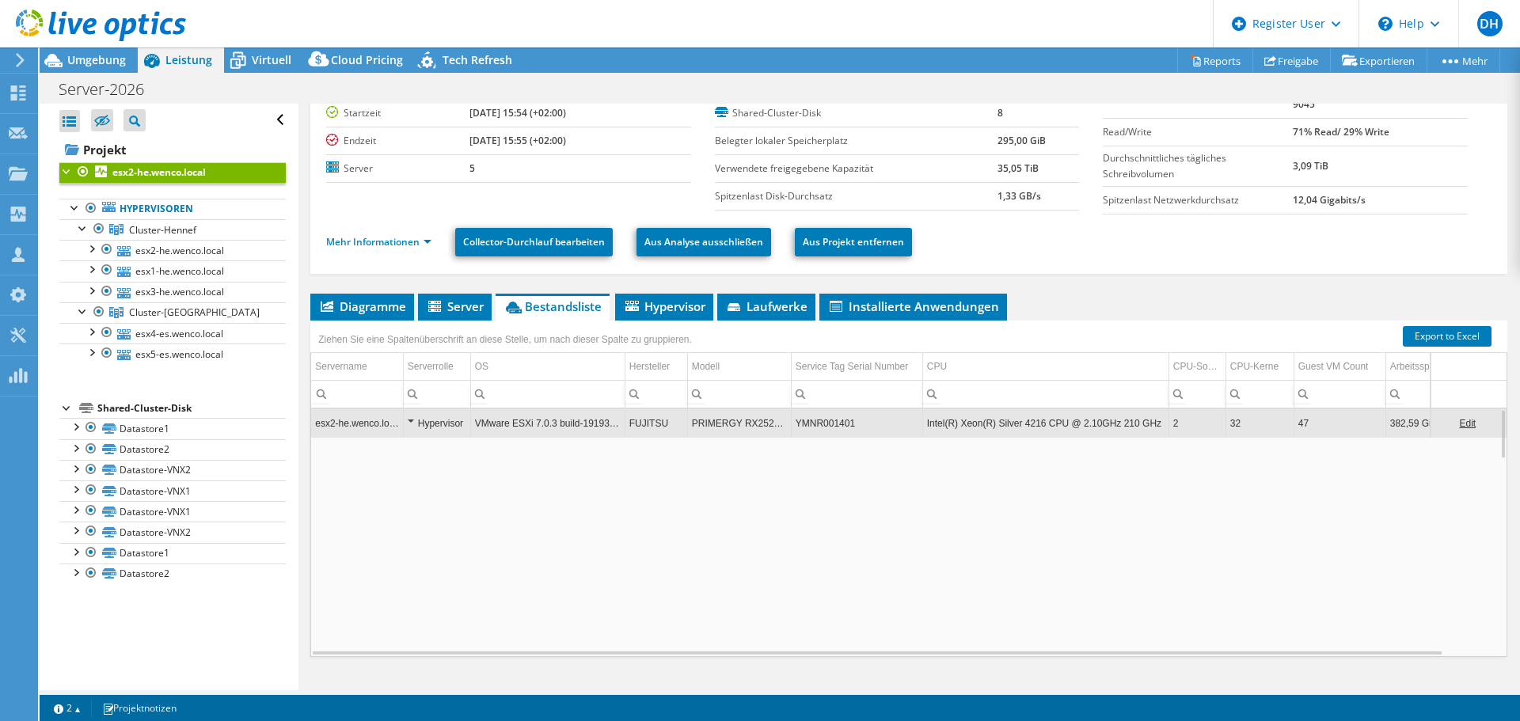
copy td "Intel(R) Xeon(R) Silver 4216"
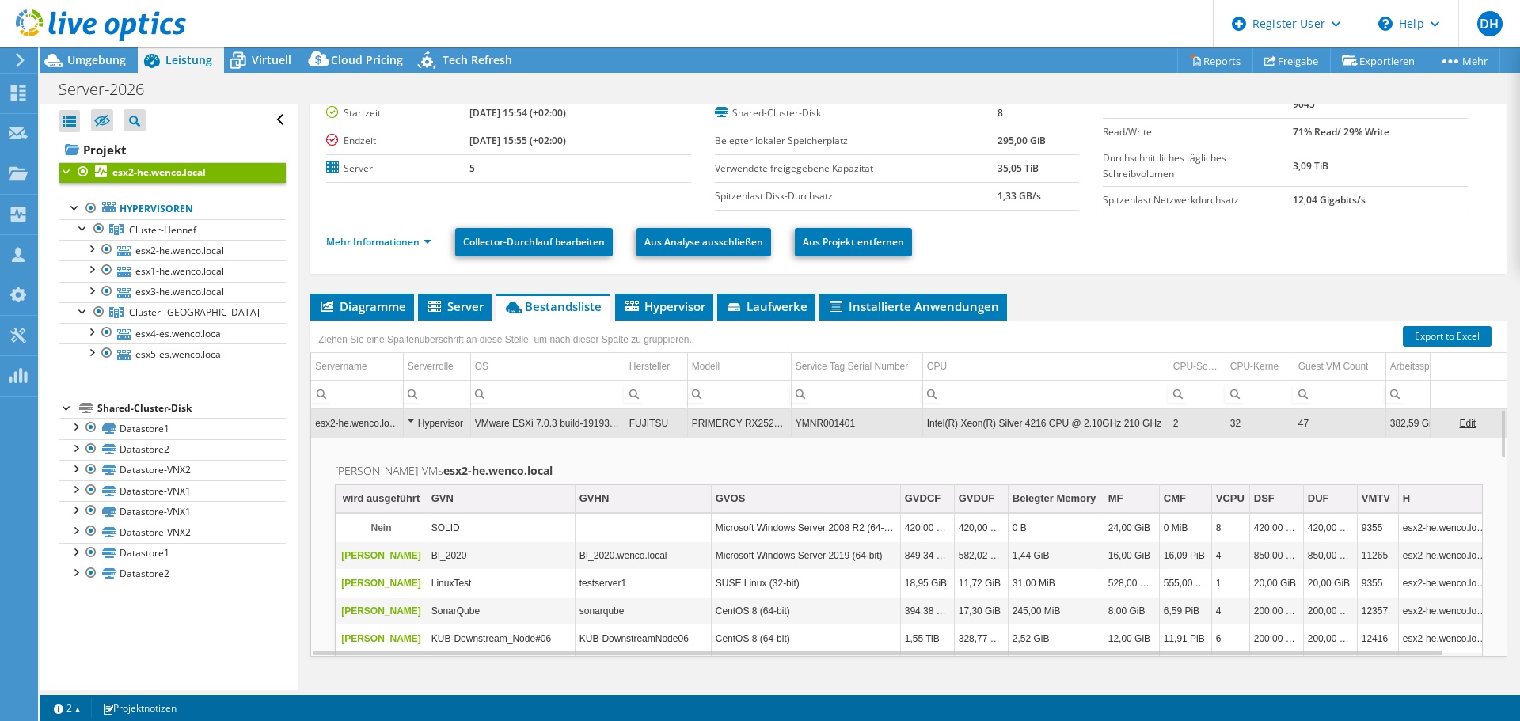
click at [167, 171] on b "esx2-he.wenco.local" at bounding box center [158, 171] width 93 height 13
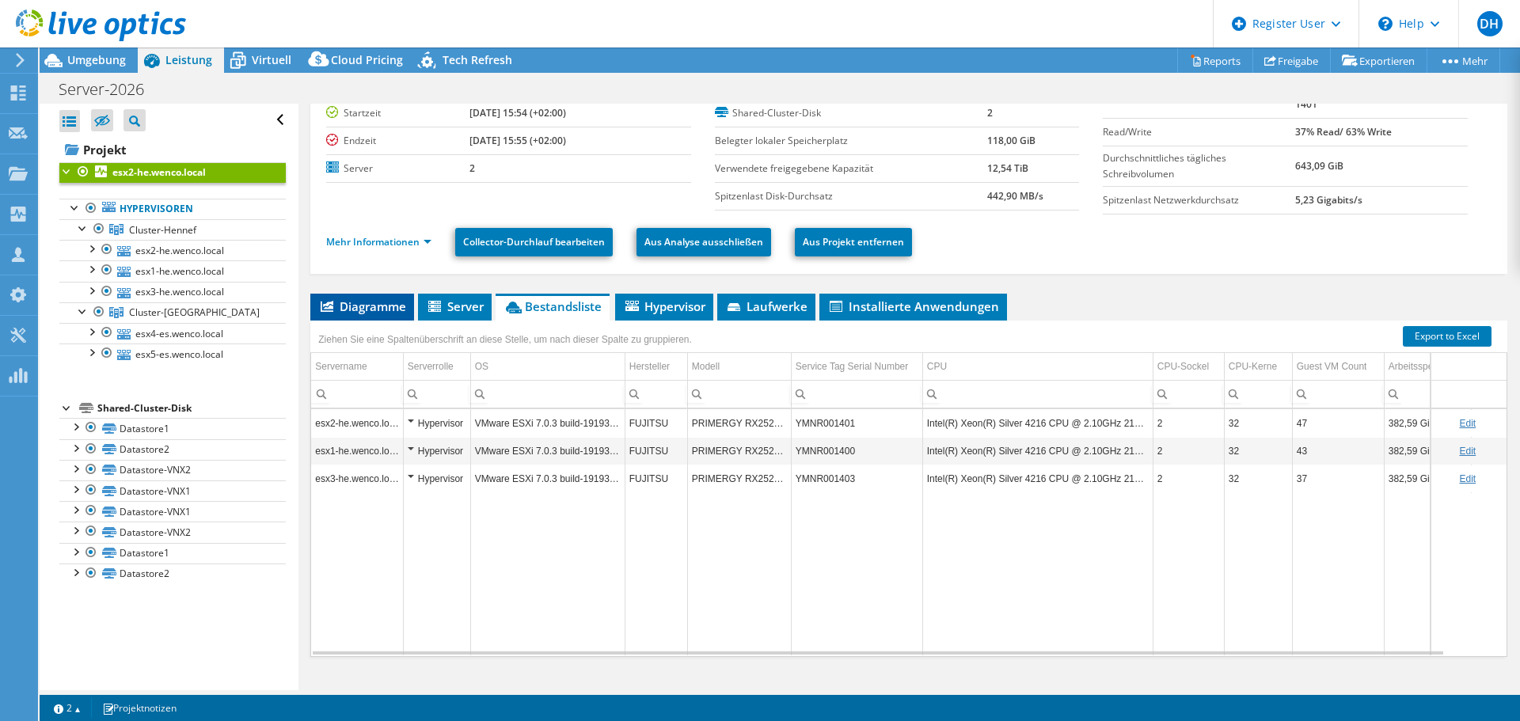
click at [391, 302] on span "Diagramme" at bounding box center [362, 306] width 88 height 16
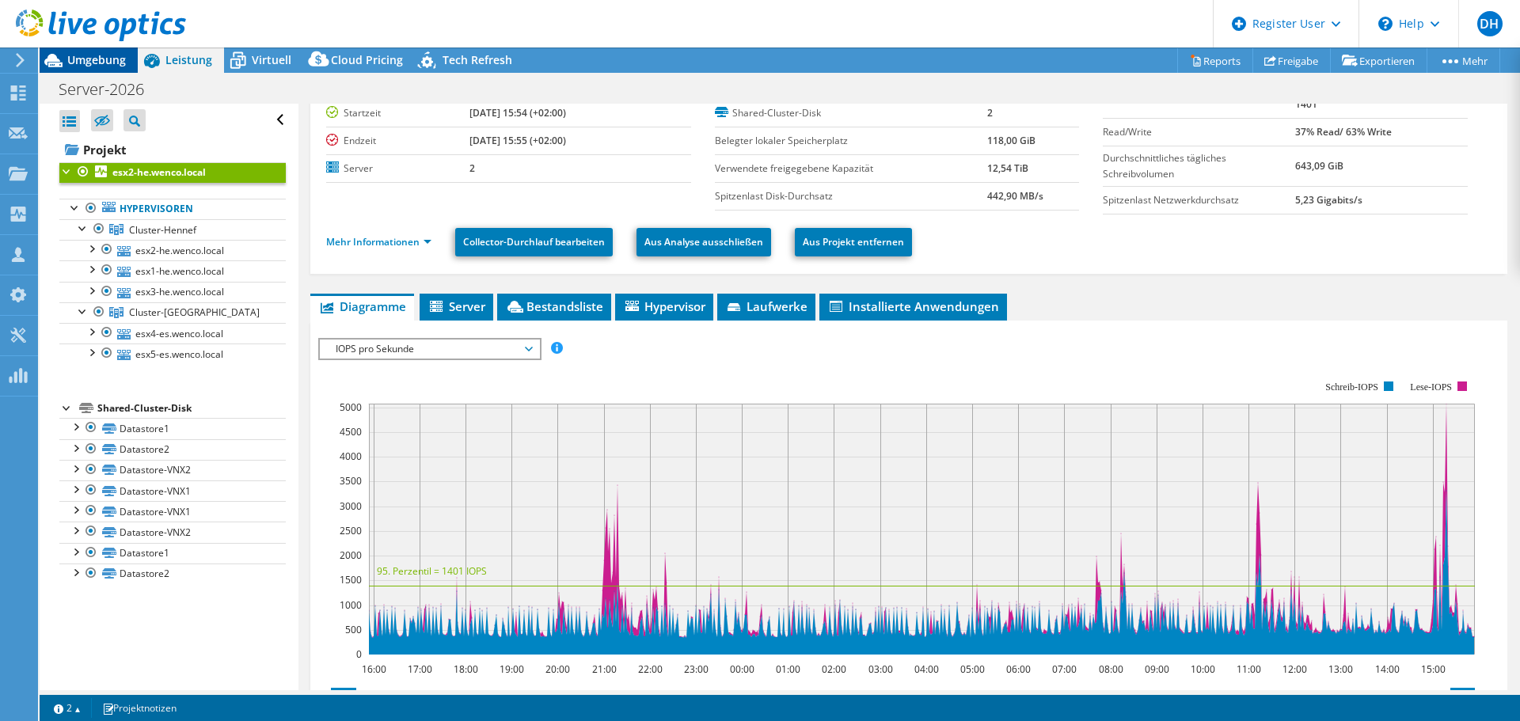
click at [96, 64] on span "Umgebung" at bounding box center [96, 59] width 59 height 15
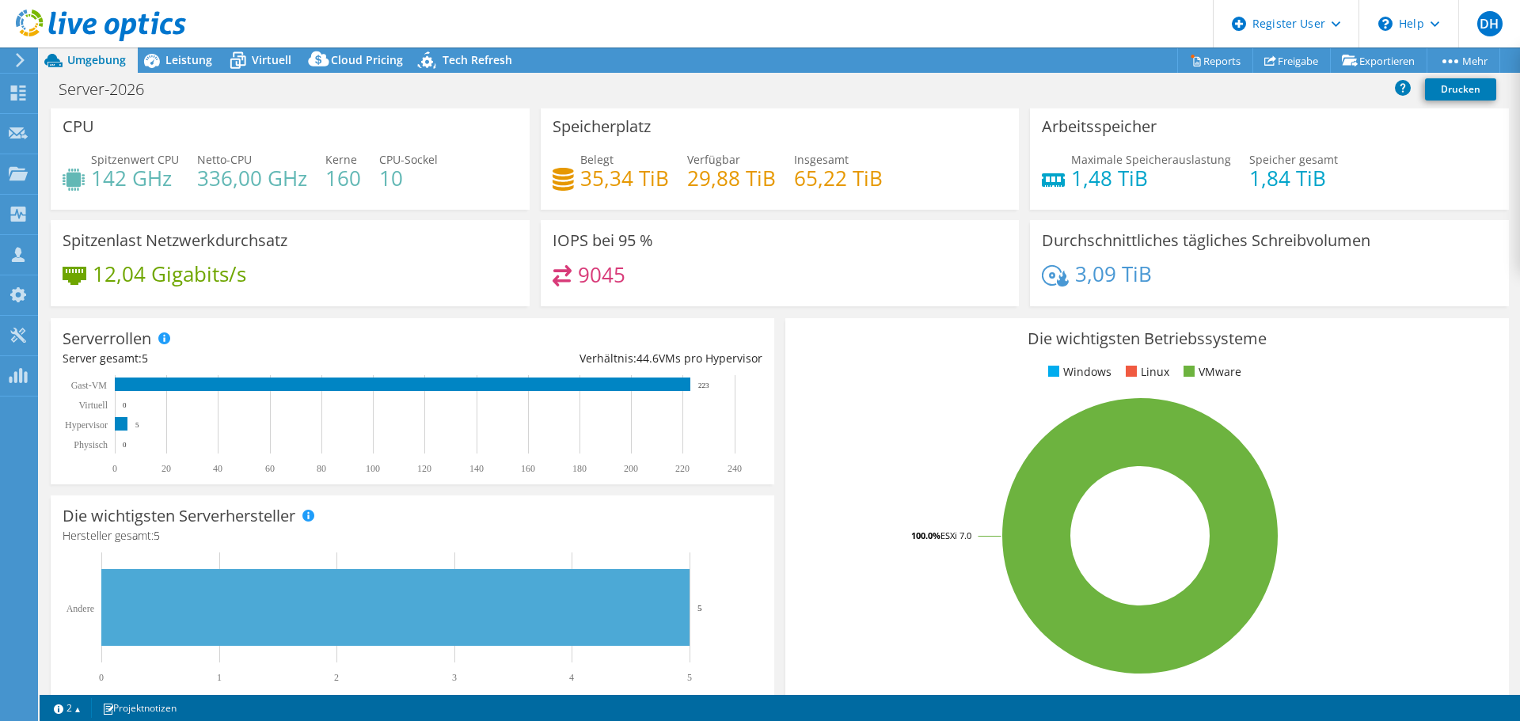
scroll to position [0, 0]
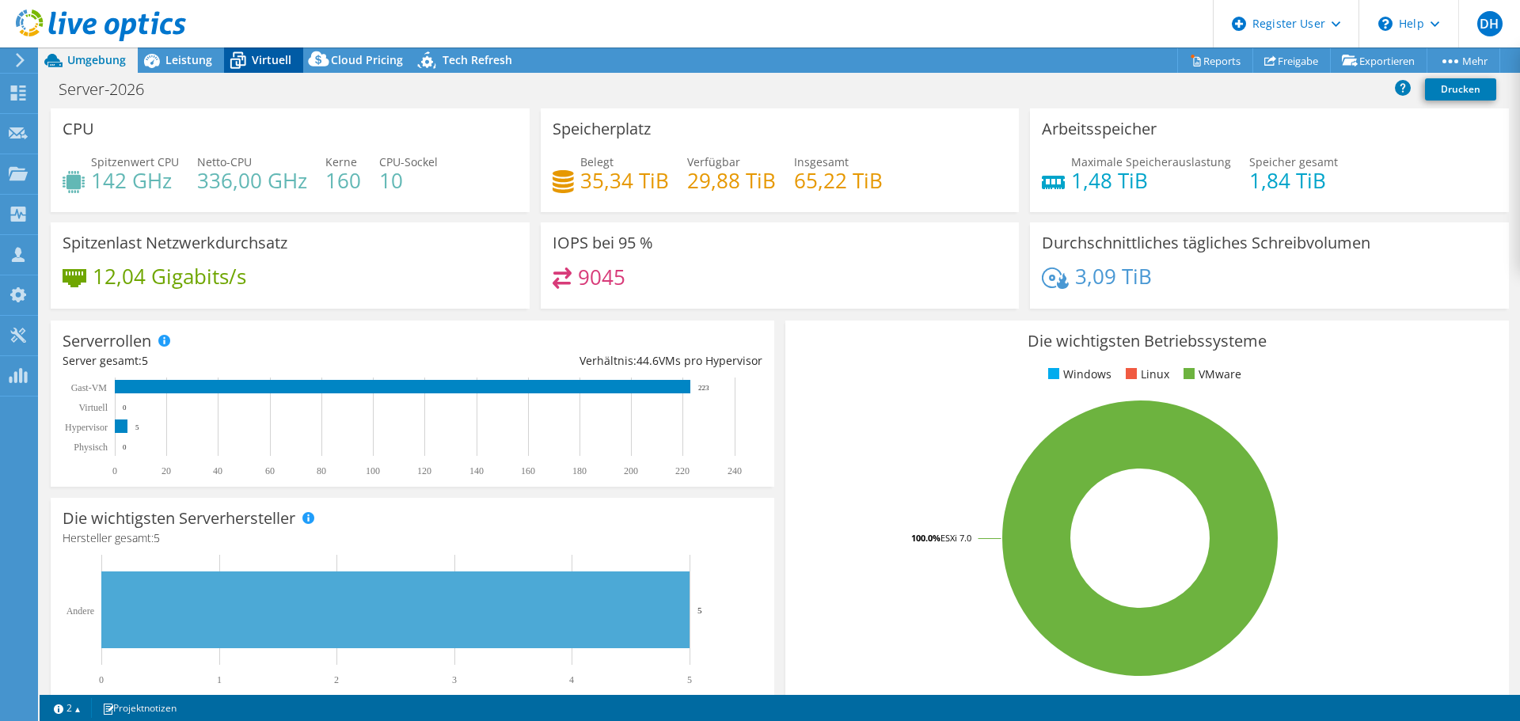
click at [272, 55] on span "Virtuell" at bounding box center [272, 59] width 40 height 15
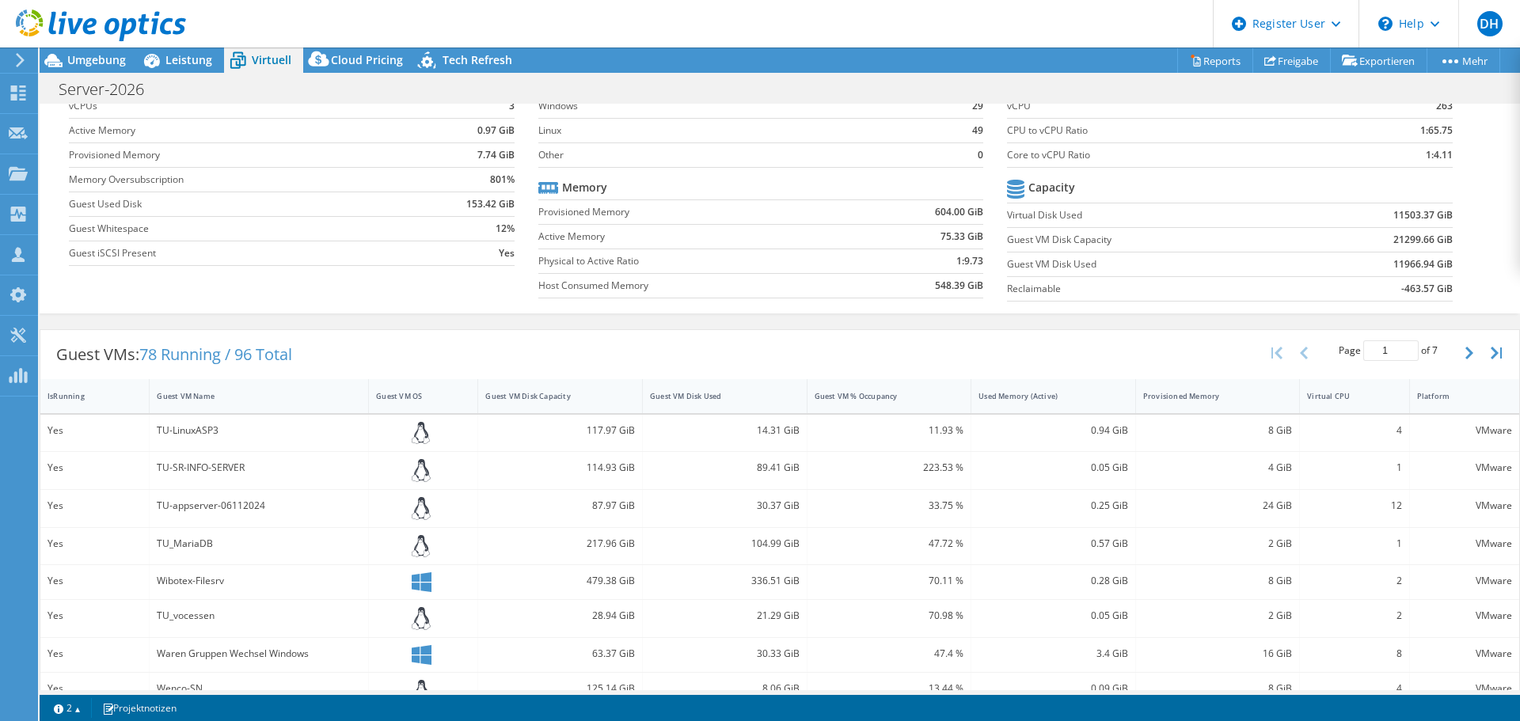
scroll to position [158, 0]
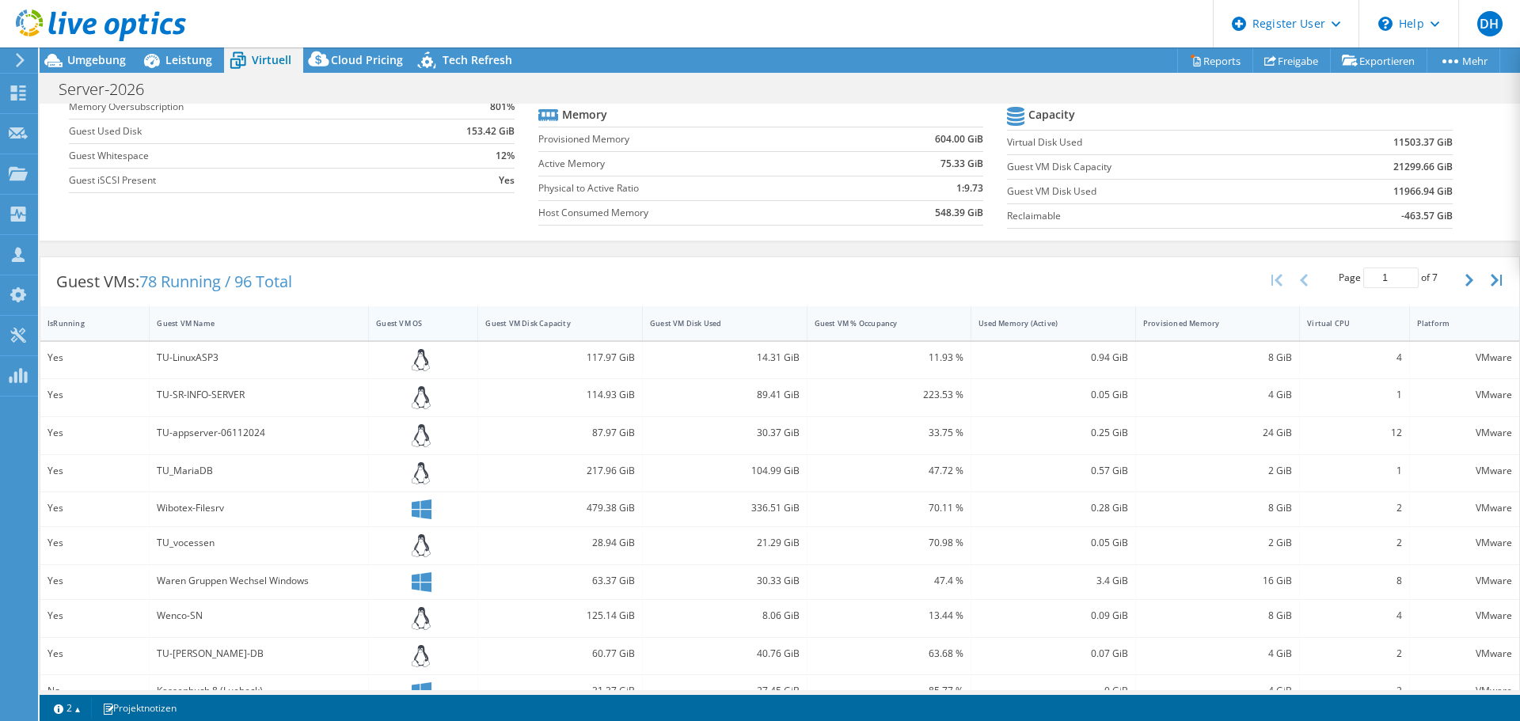
click at [431, 318] on div "Guest VM OS" at bounding box center [413, 323] width 75 height 10
click at [428, 328] on div "Guest VM OS" at bounding box center [413, 323] width 75 height 10
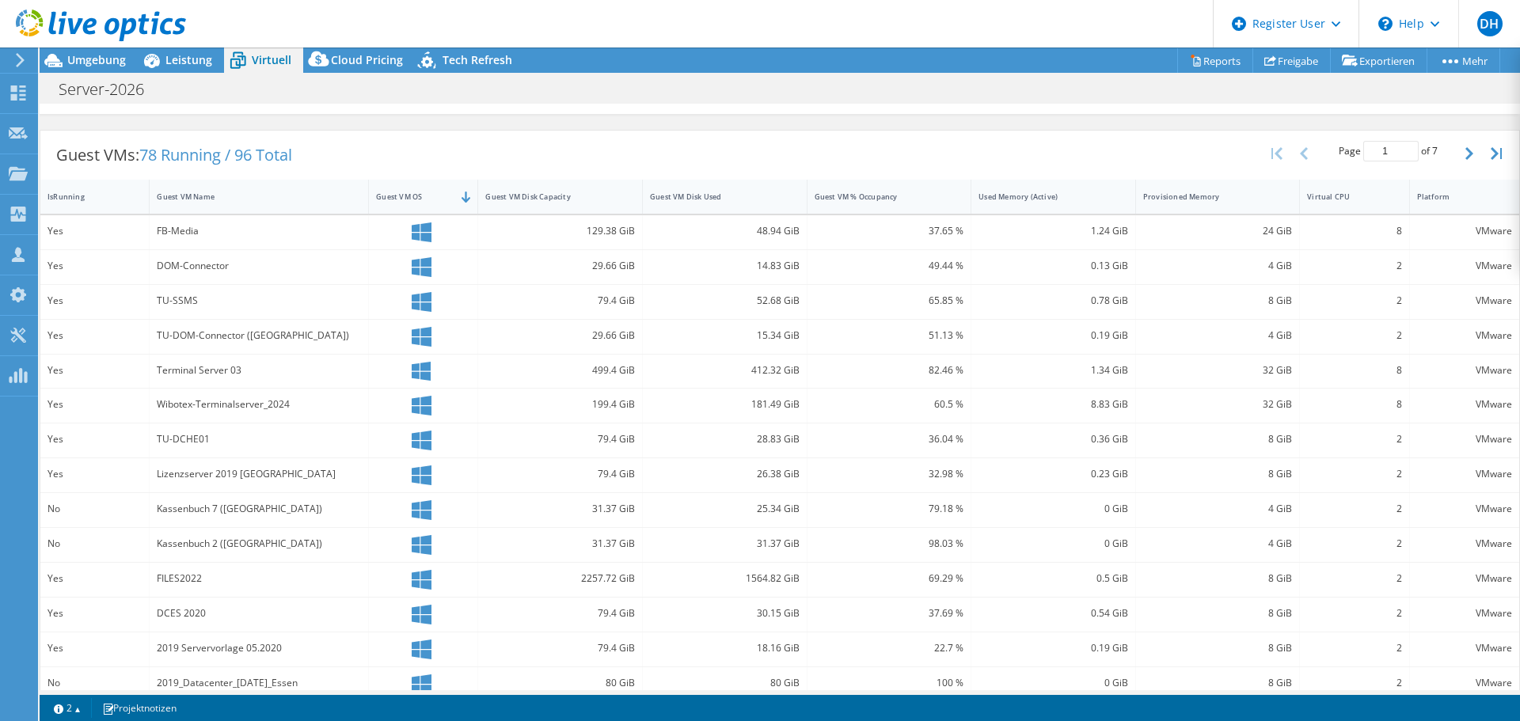
scroll to position [260, 0]
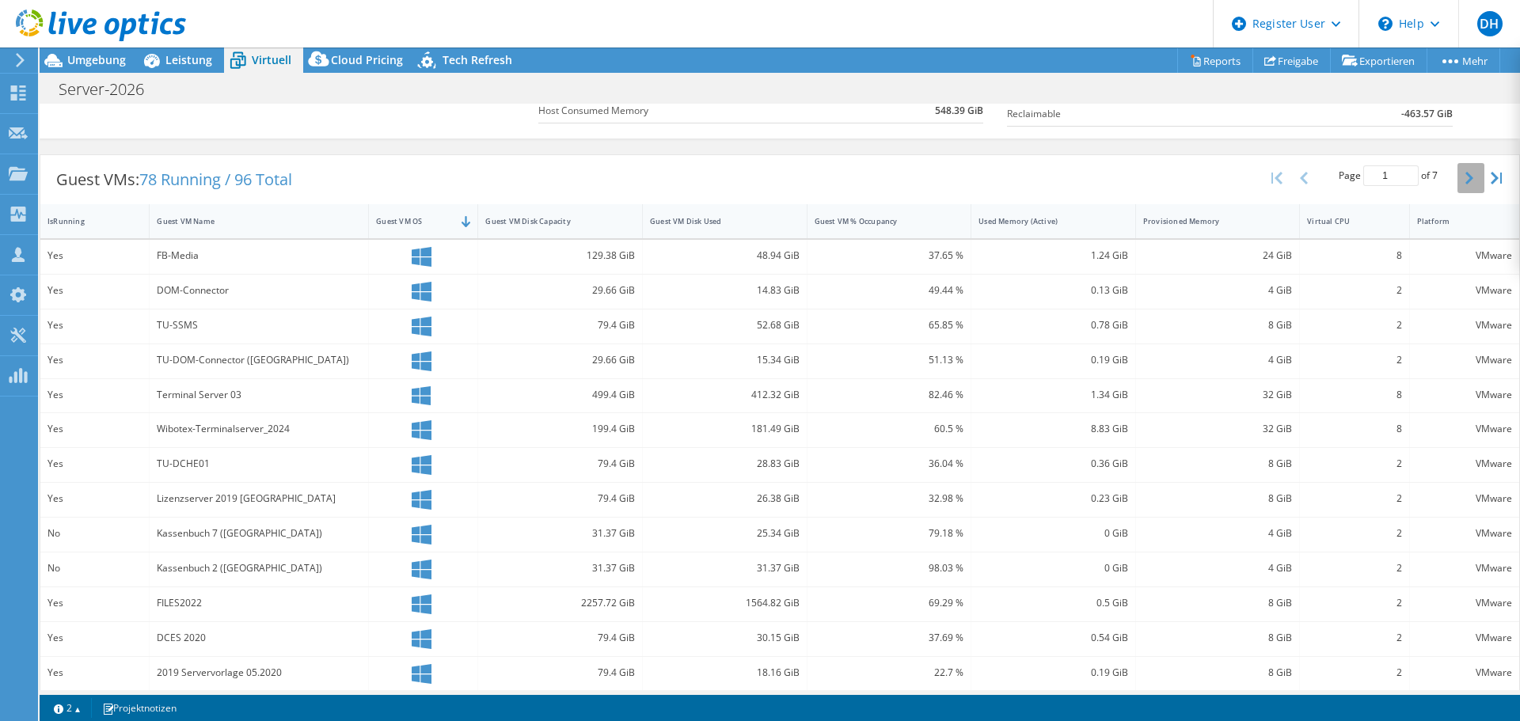
click at [1458, 188] on button "button" at bounding box center [1471, 178] width 27 height 30
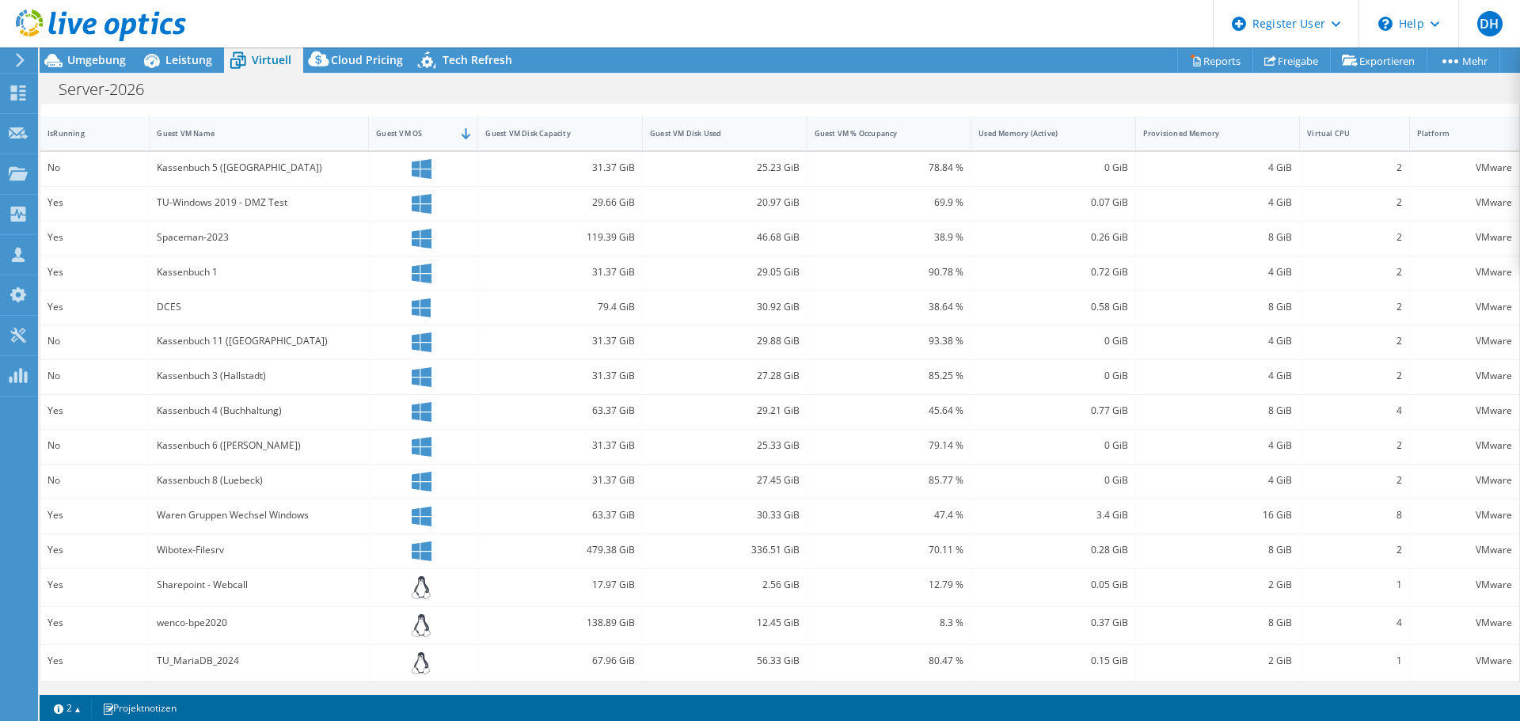
scroll to position [269, 0]
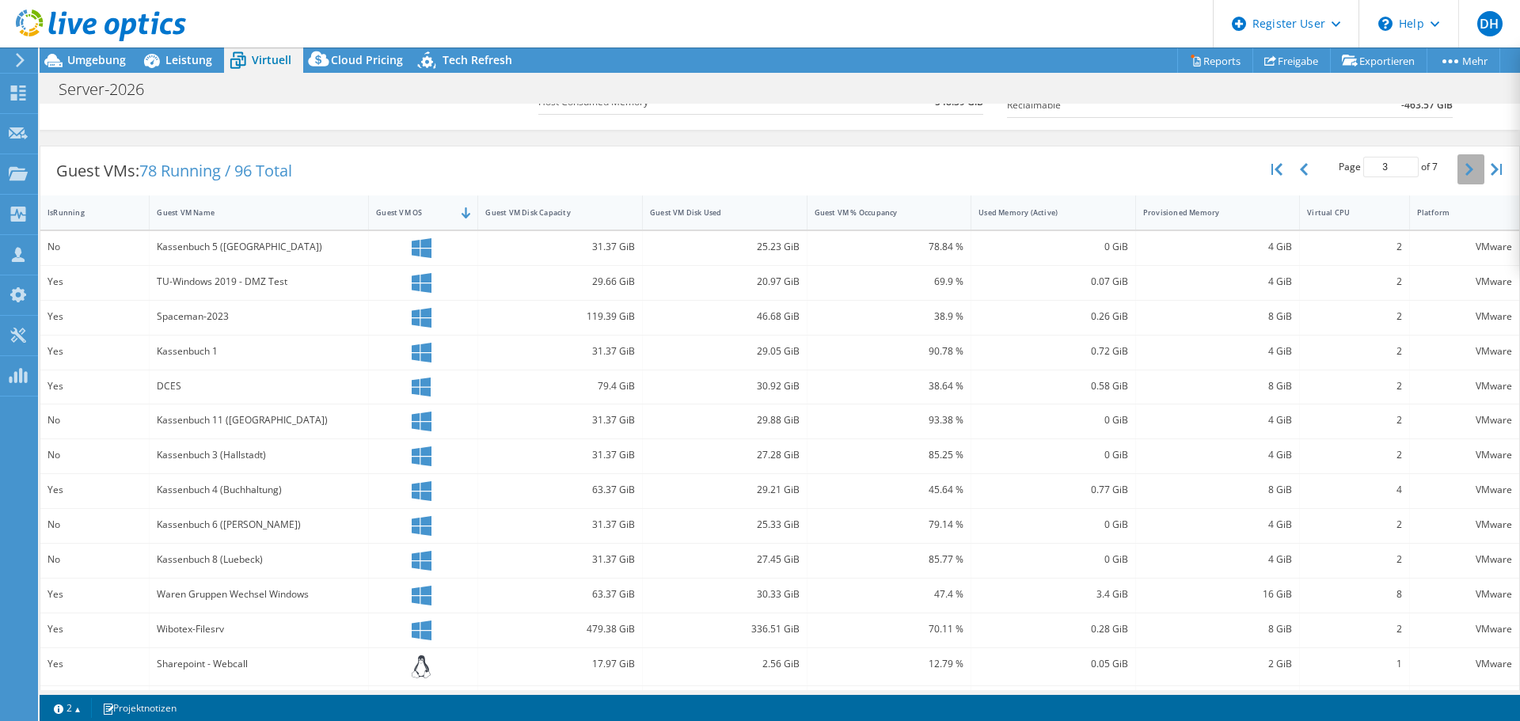
click at [1465, 166] on icon "button" at bounding box center [1469, 169] width 8 height 13
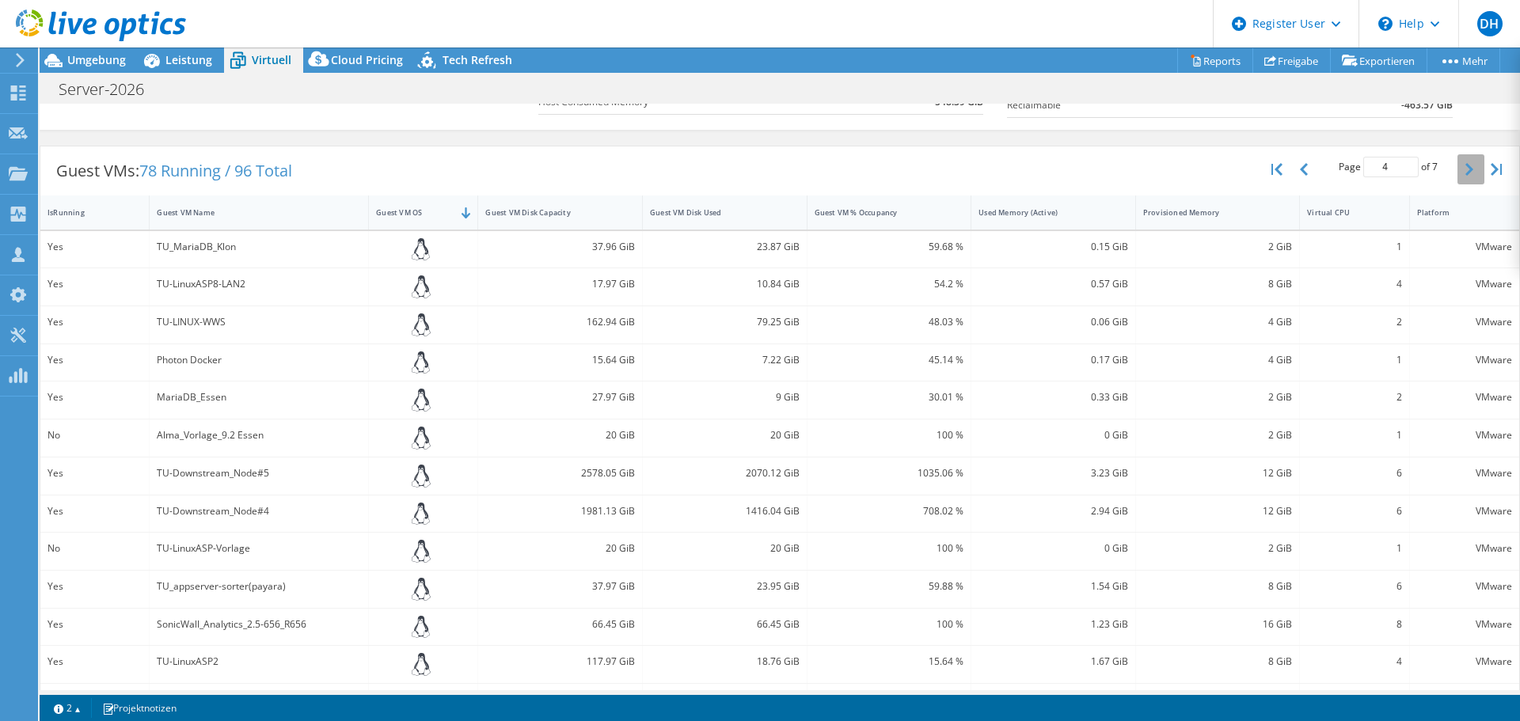
click at [1465, 166] on icon "button" at bounding box center [1469, 169] width 8 height 13
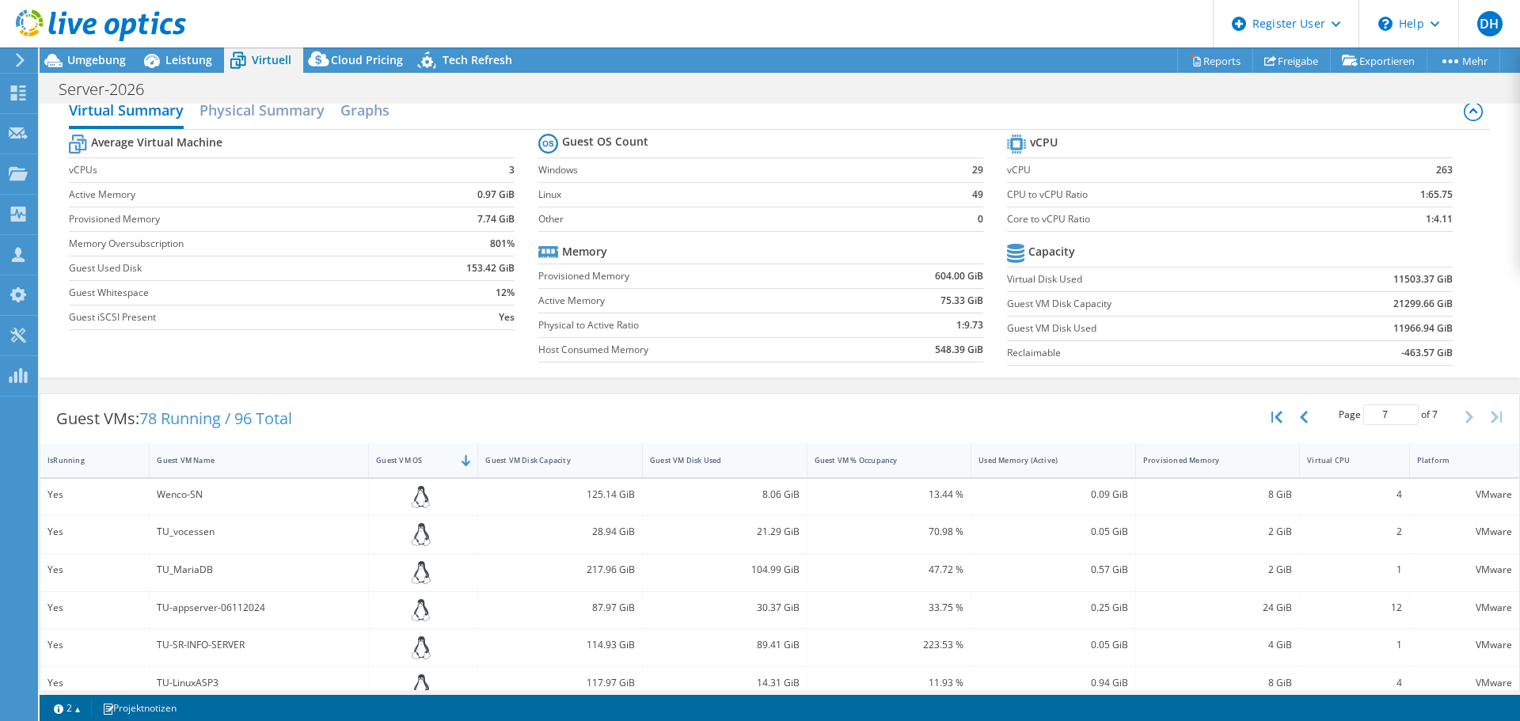
scroll to position [0, 0]
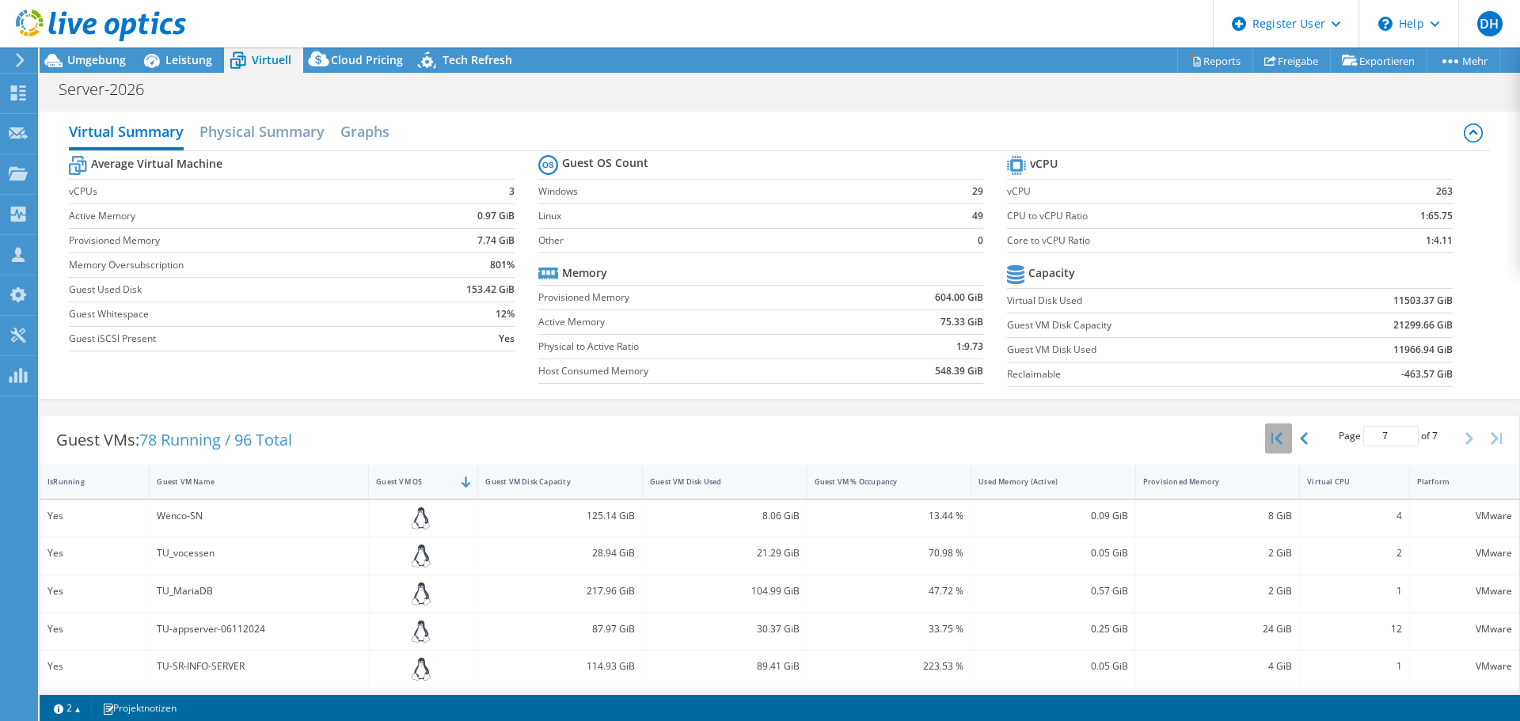
click at [1271, 442] on button "button" at bounding box center [1278, 439] width 27 height 30
type input "1"
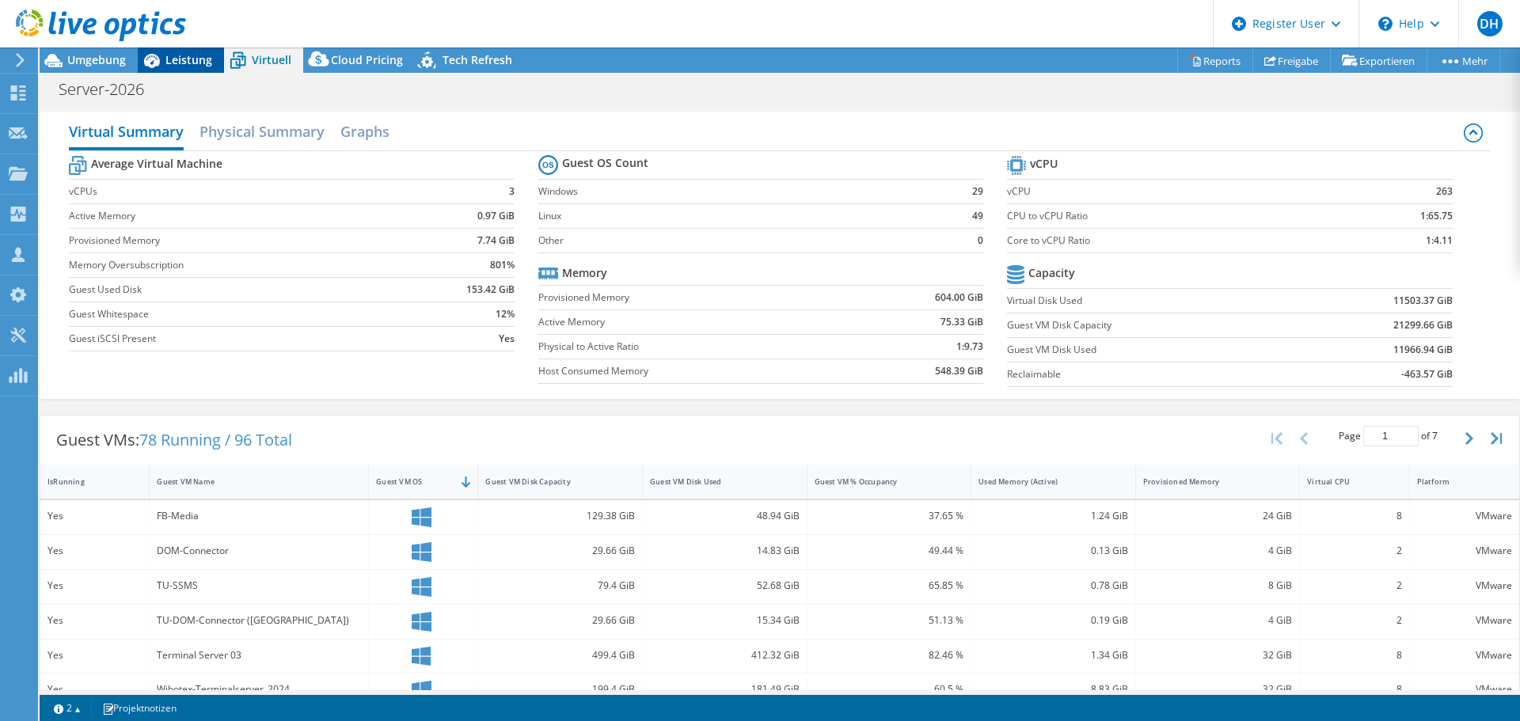
click at [201, 64] on span "Leistung" at bounding box center [188, 59] width 47 height 15
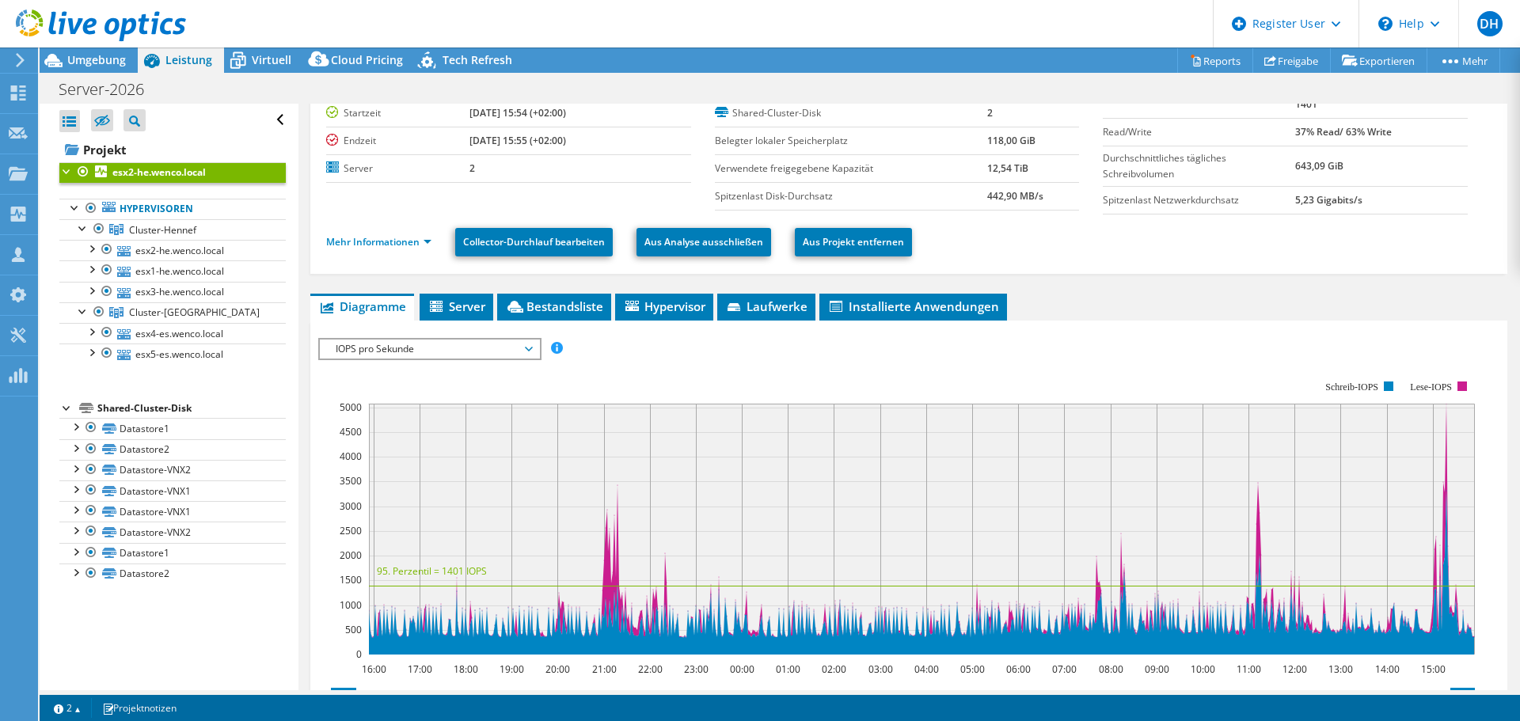
scroll to position [158, 0]
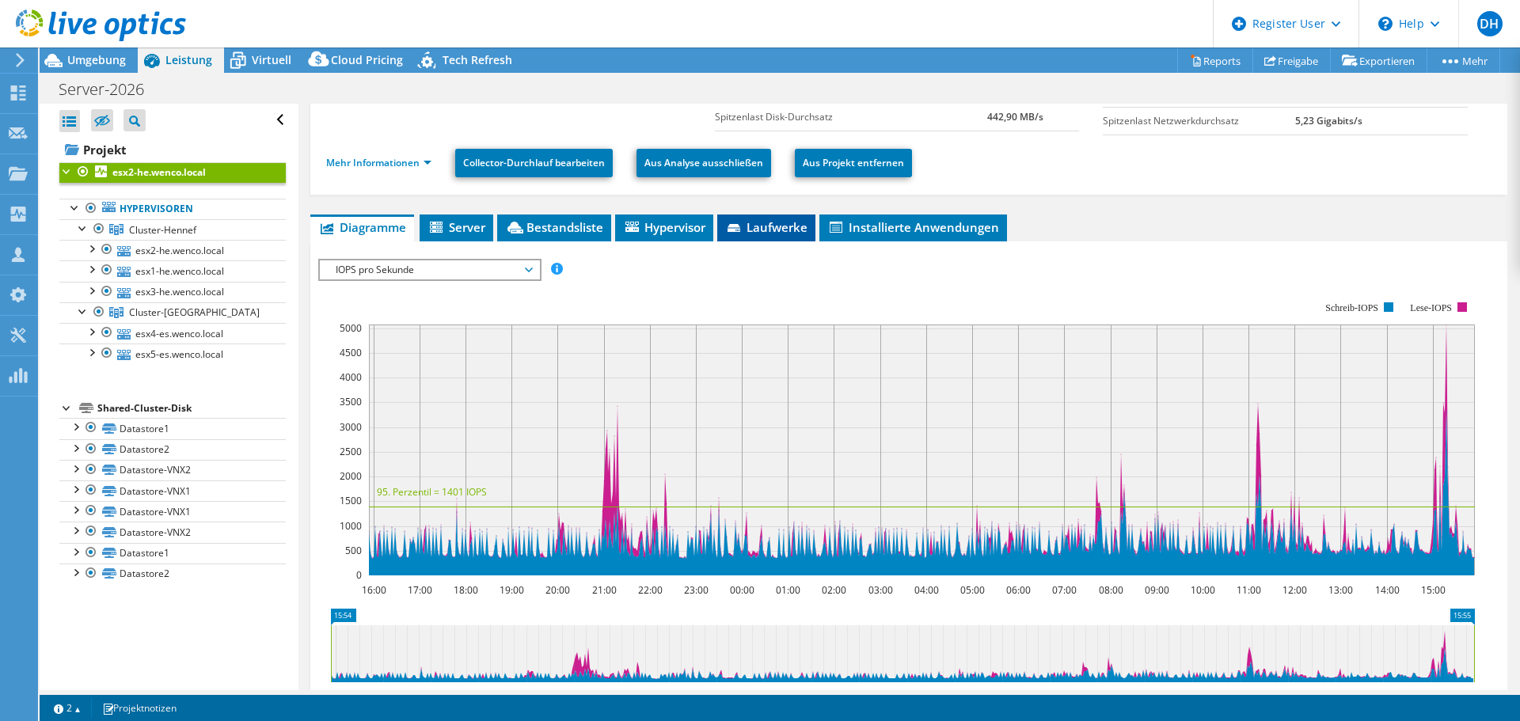
click at [790, 238] on li "Laufwerke" at bounding box center [766, 228] width 98 height 27
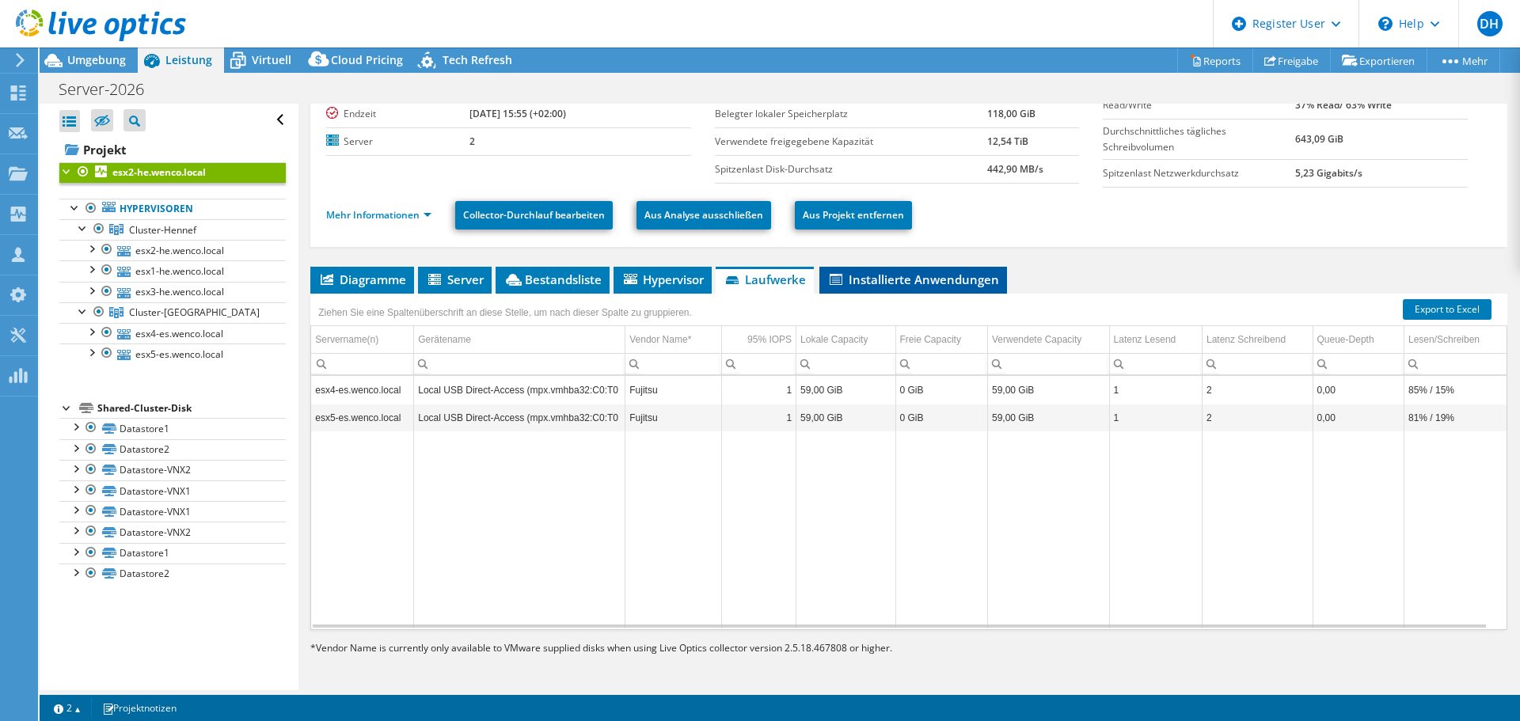
click at [878, 269] on li "Installierte Anwendungen" at bounding box center [913, 280] width 188 height 27
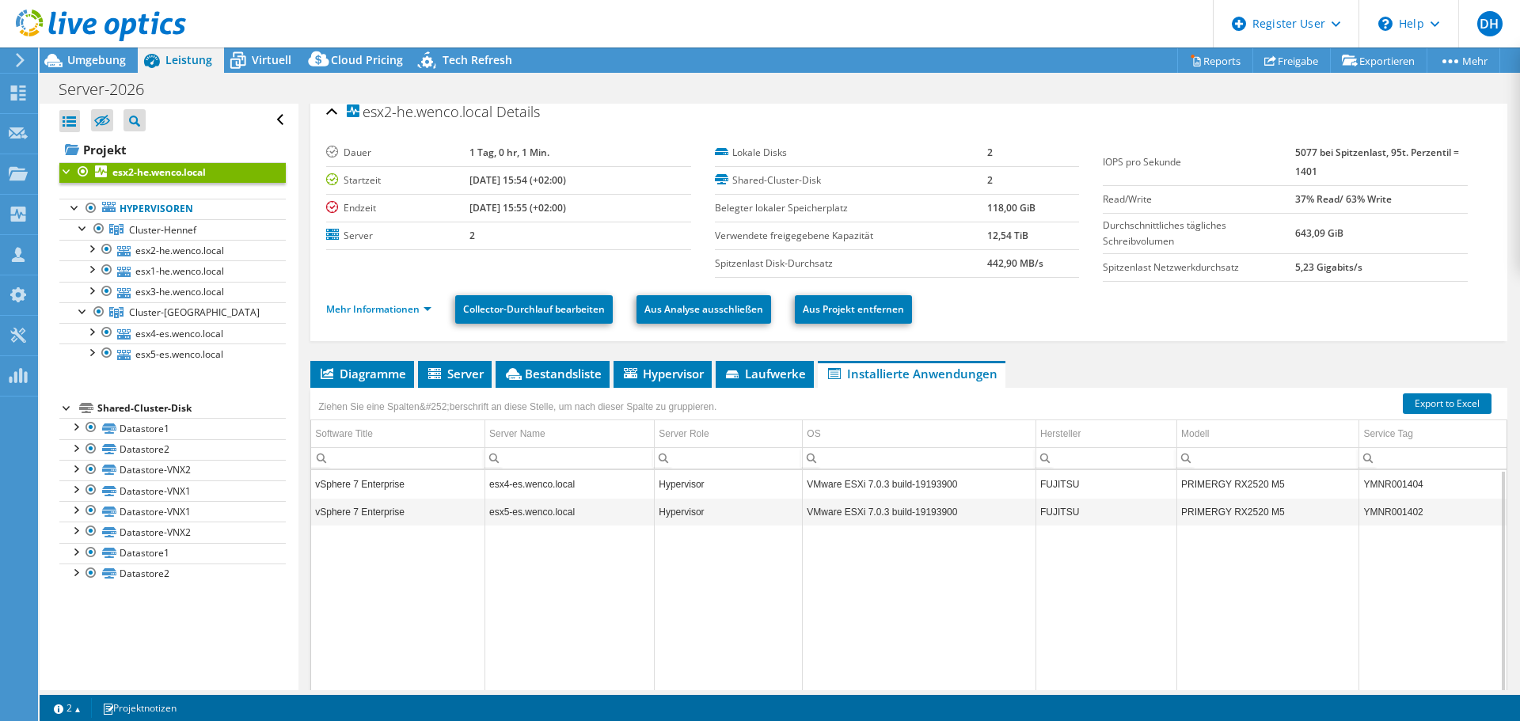
scroll to position [0, 0]
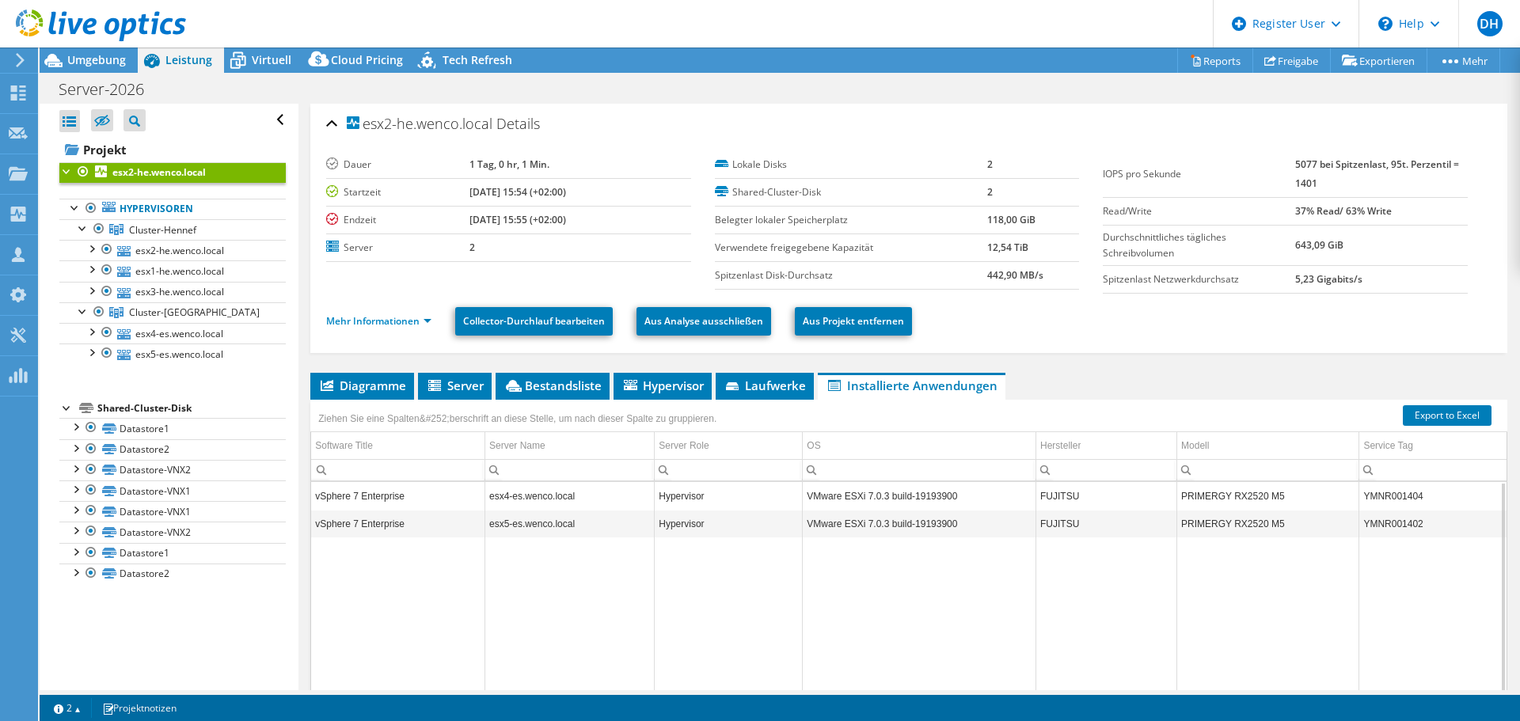
click at [675, 180] on td "[DATE] 15:54 (+02:00)" at bounding box center [580, 192] width 222 height 28
click at [671, 123] on div "esx2-he.wenco.local Details" at bounding box center [908, 125] width 1165 height 34
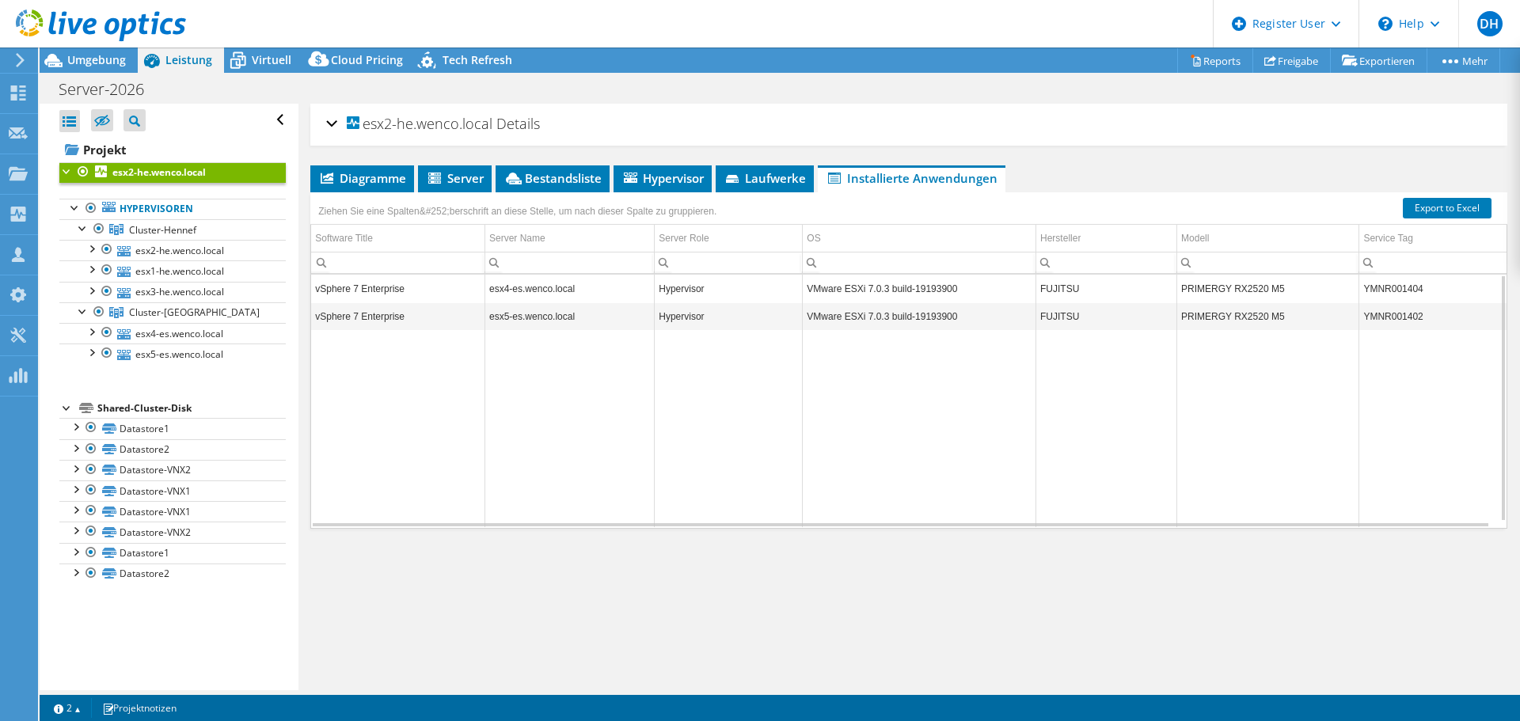
click at [671, 123] on div "esx2-he.wenco.local Details" at bounding box center [908, 125] width 1165 height 34
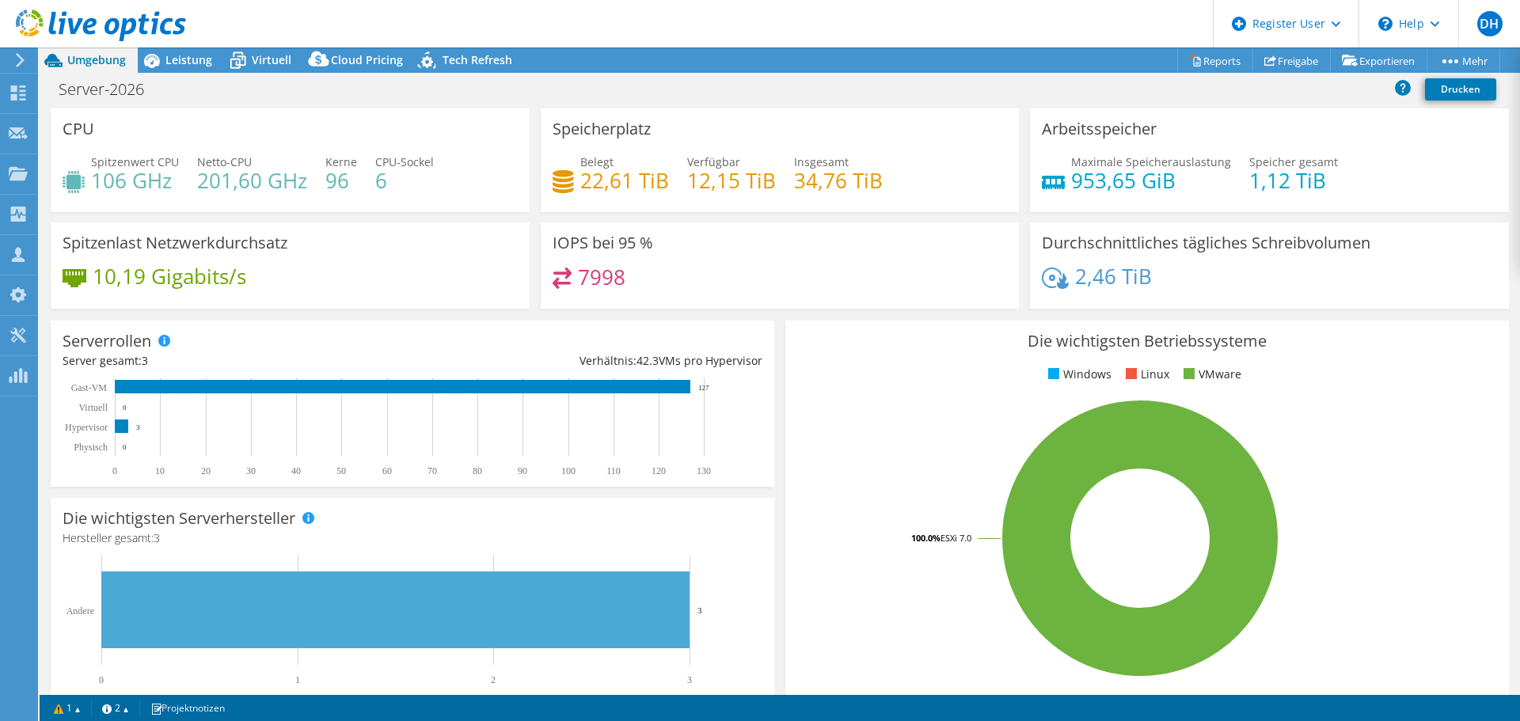
select select "USD"
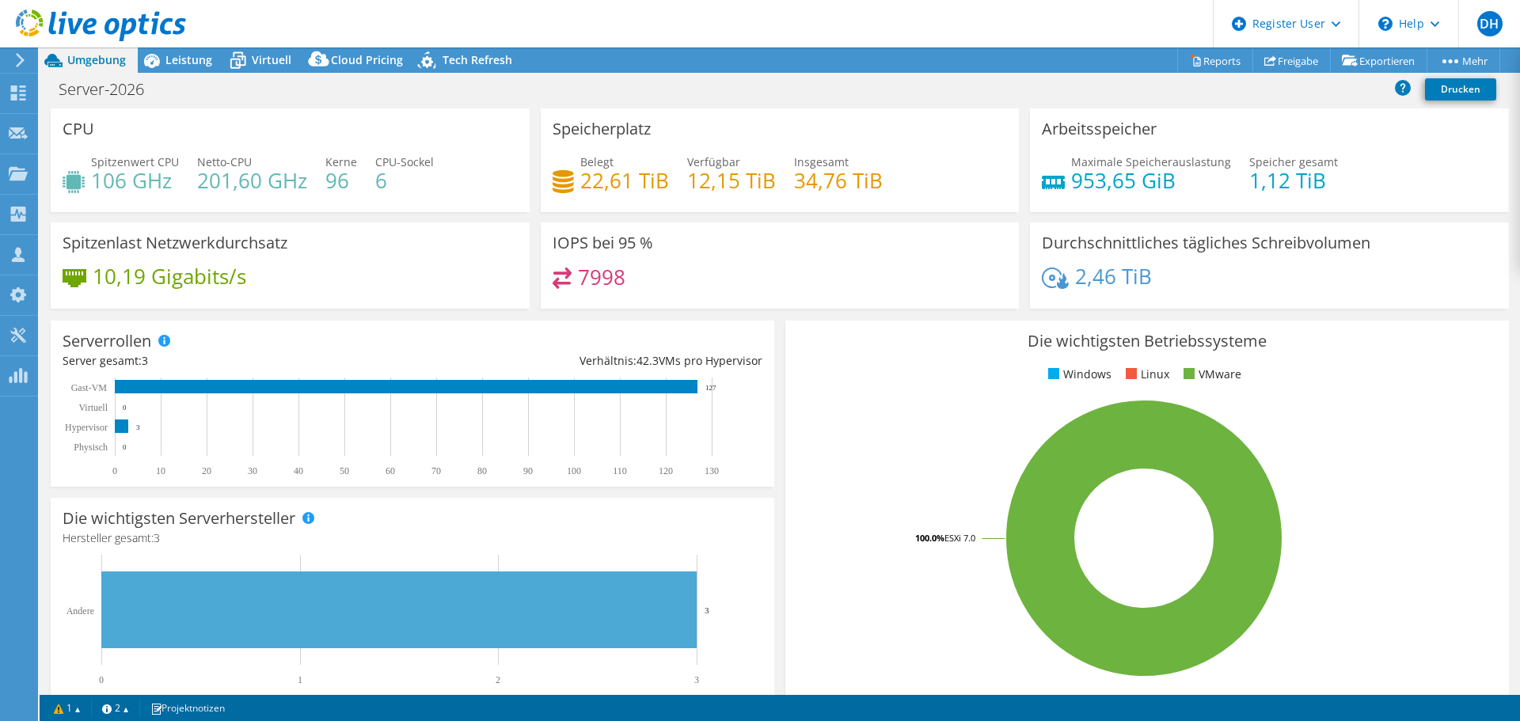
click at [642, 92] on div "Server-2026 Drucken" at bounding box center [780, 88] width 1481 height 29
click at [188, 61] on span "Leistung" at bounding box center [188, 59] width 47 height 15
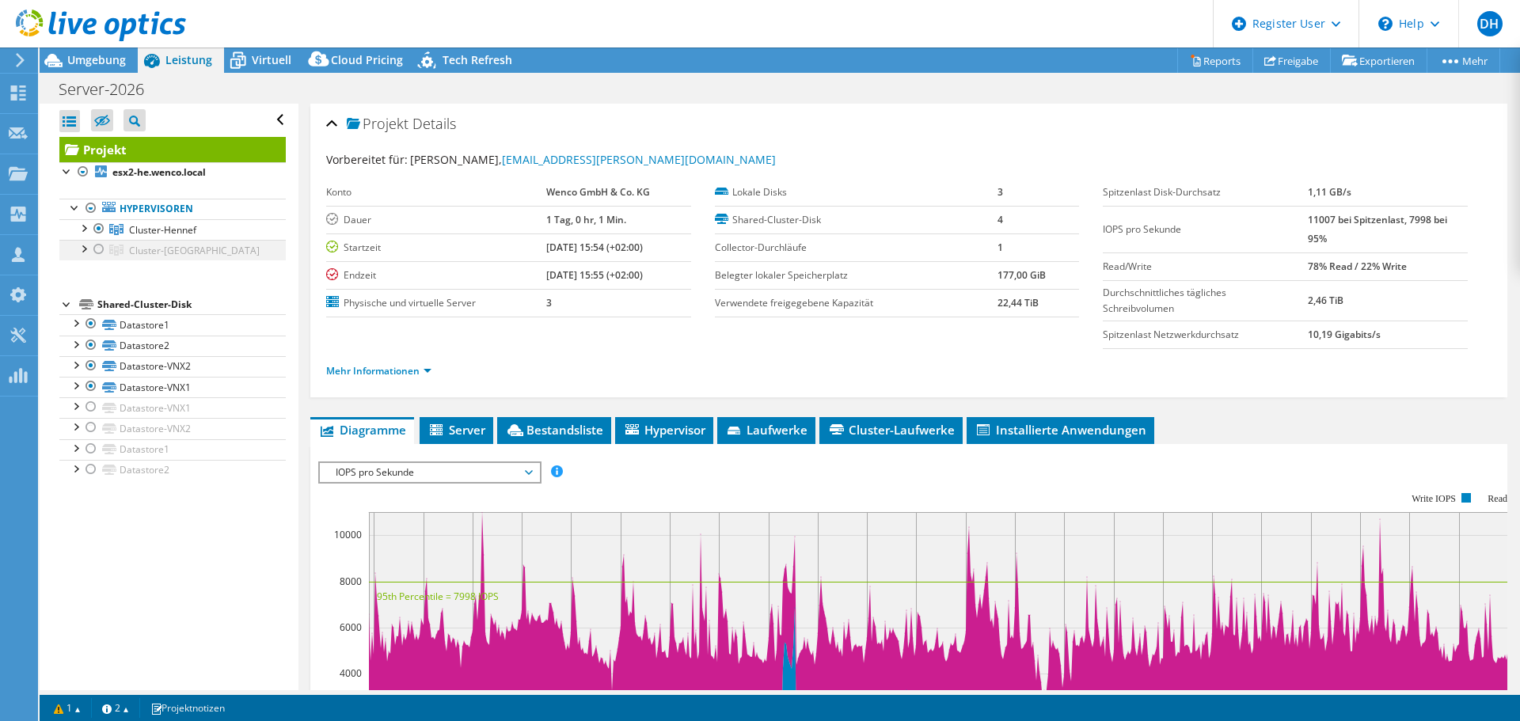
click at [98, 249] on div at bounding box center [99, 249] width 16 height 19
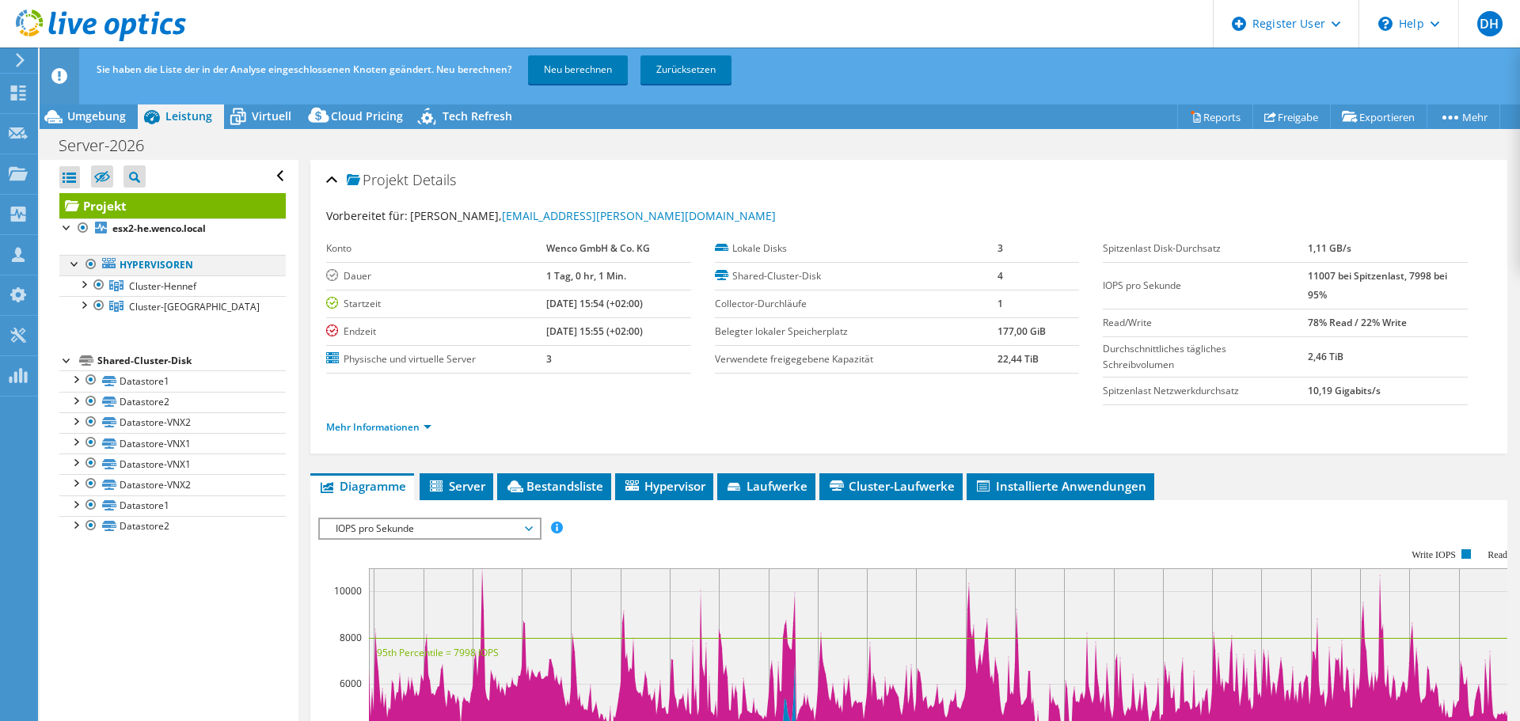
click at [88, 265] on div at bounding box center [91, 264] width 16 height 19
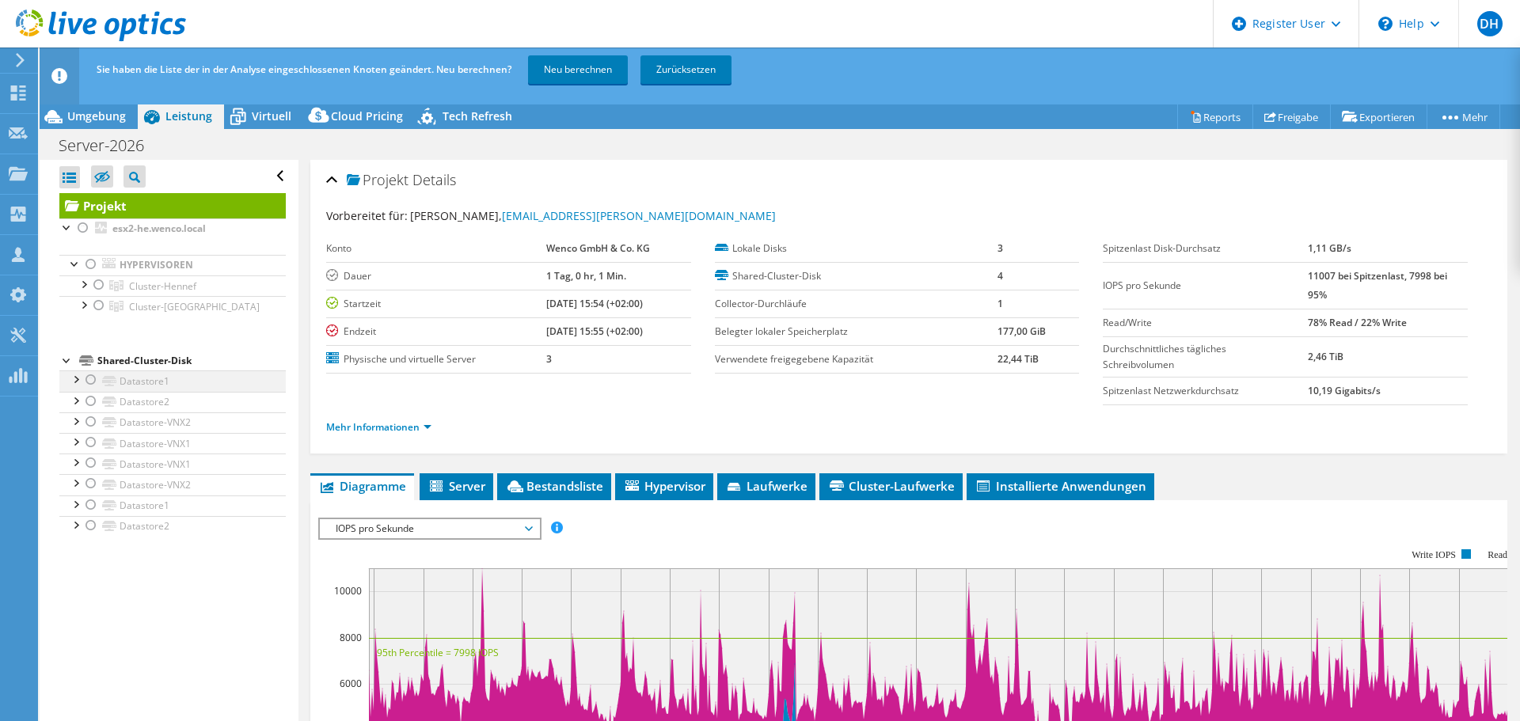
click at [92, 379] on div at bounding box center [91, 380] width 16 height 19
click at [93, 398] on div at bounding box center [91, 401] width 16 height 19
click at [93, 504] on div at bounding box center [91, 505] width 16 height 19
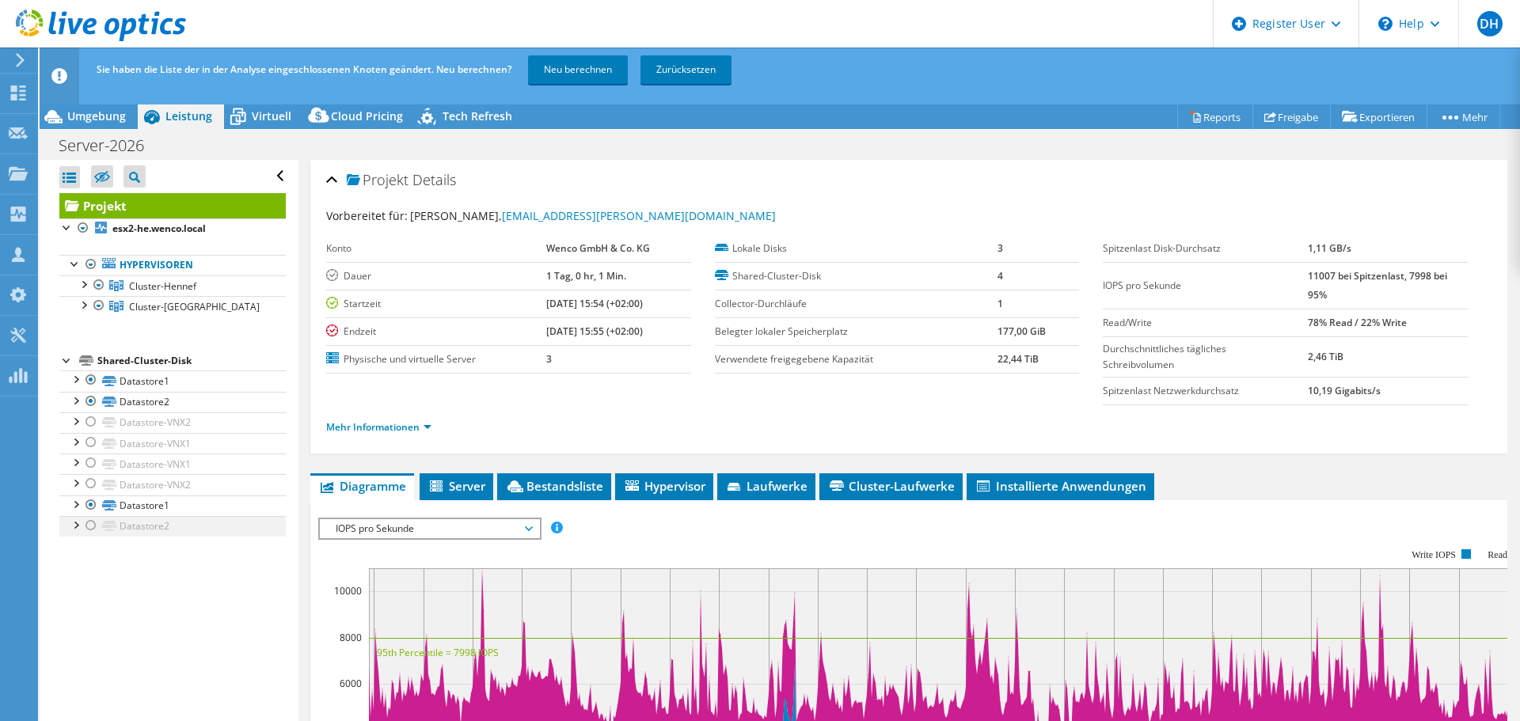
click at [95, 527] on div at bounding box center [91, 525] width 16 height 19
click at [667, 178] on div "Projekt Details" at bounding box center [908, 181] width 1165 height 34
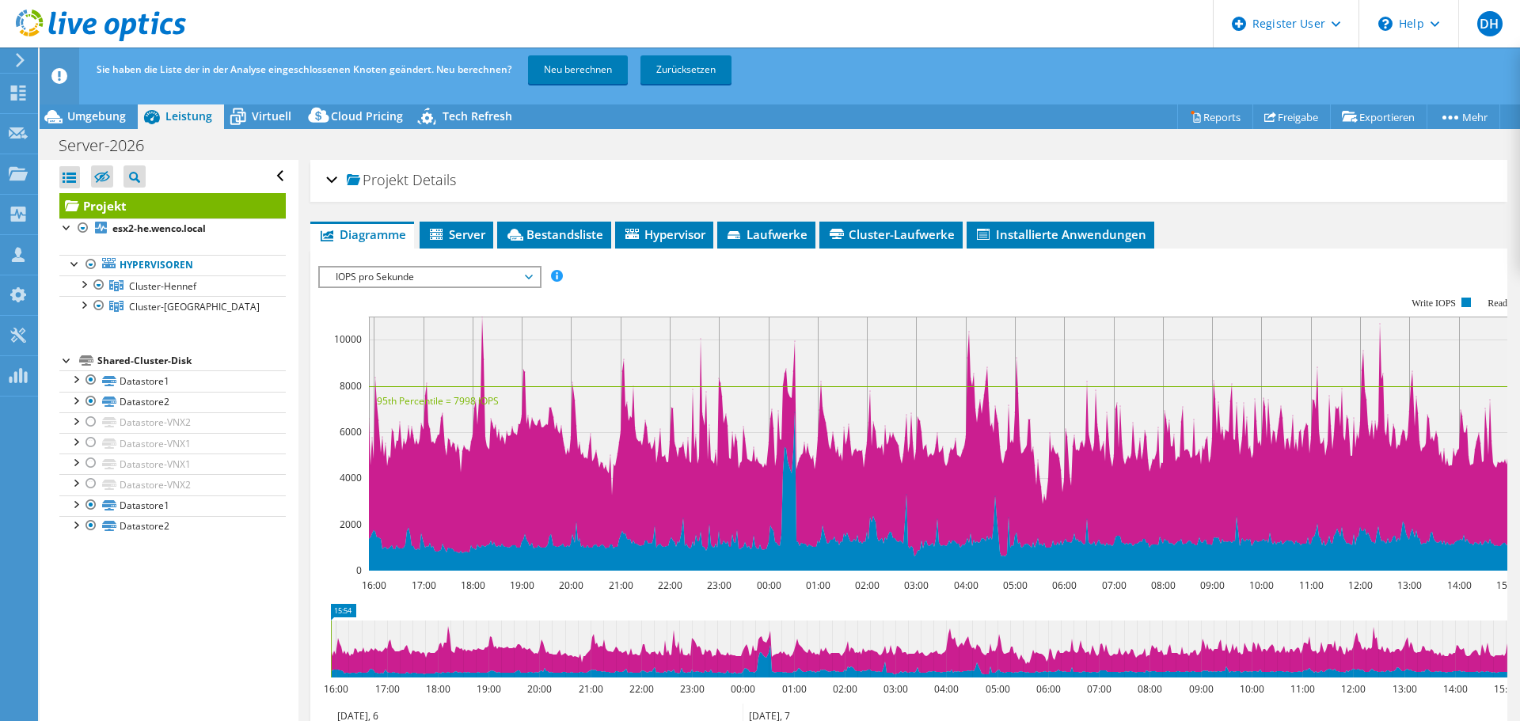
click at [428, 169] on h2 "Projekt Details" at bounding box center [391, 180] width 130 height 32
